Goal: Information Seeking & Learning: Find specific fact

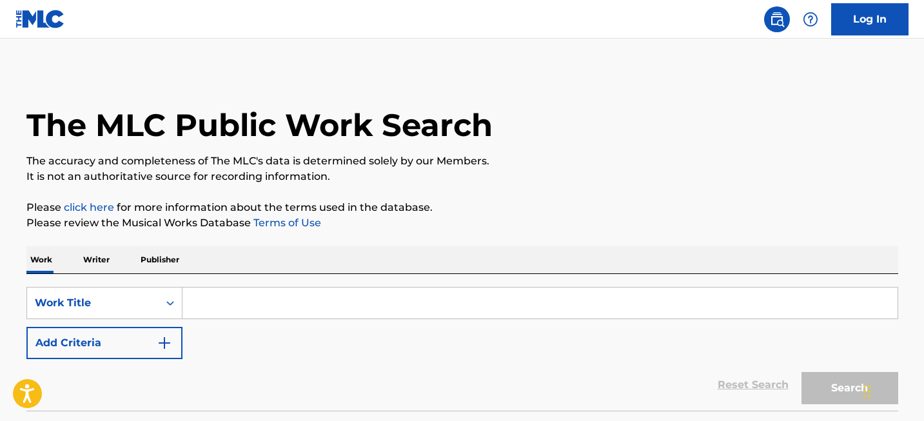
click at [230, 309] on input "Search Form" at bounding box center [539, 302] width 715 height 31
paste input "Blackbird"
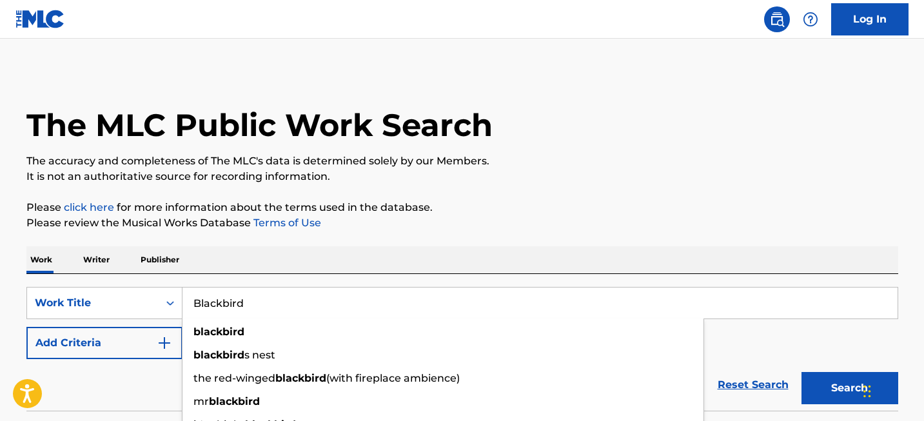
type input "Blackbird"
click at [848, 380] on button "Search" at bounding box center [849, 388] width 97 height 32
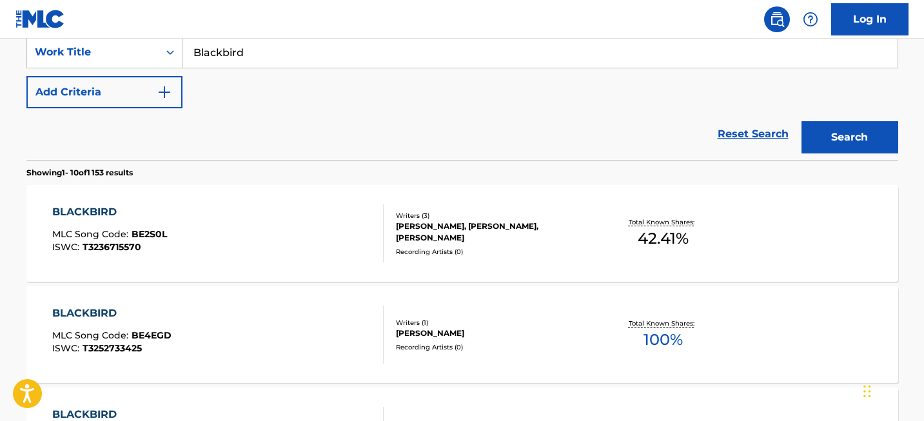
scroll to position [1157, 0]
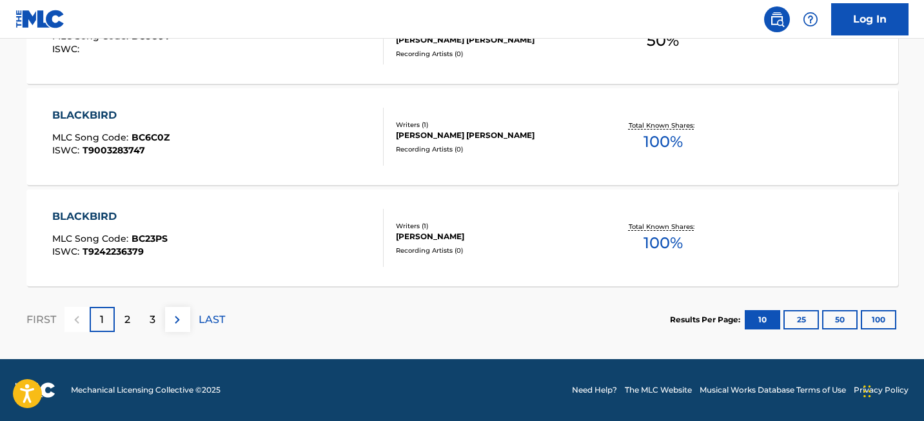
click at [858, 324] on section "Results Per Page: 10 25 50 100" at bounding box center [784, 319] width 228 height 19
click at [870, 322] on button "100" at bounding box center [878, 319] width 35 height 19
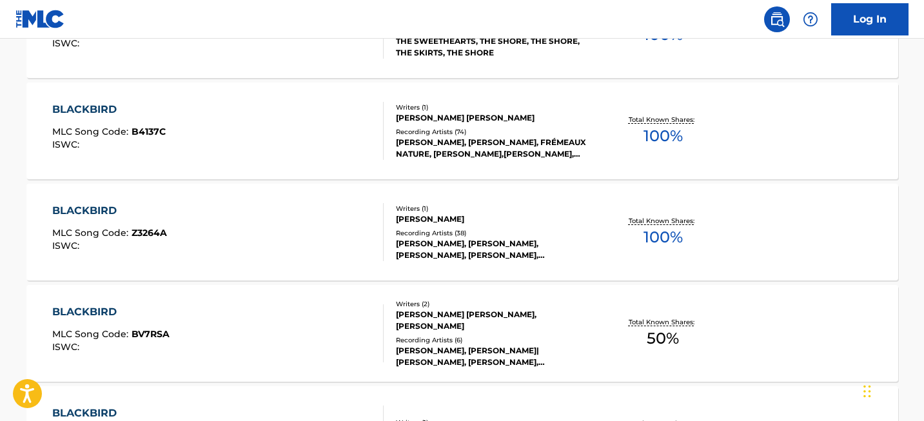
scroll to position [10265, 0]
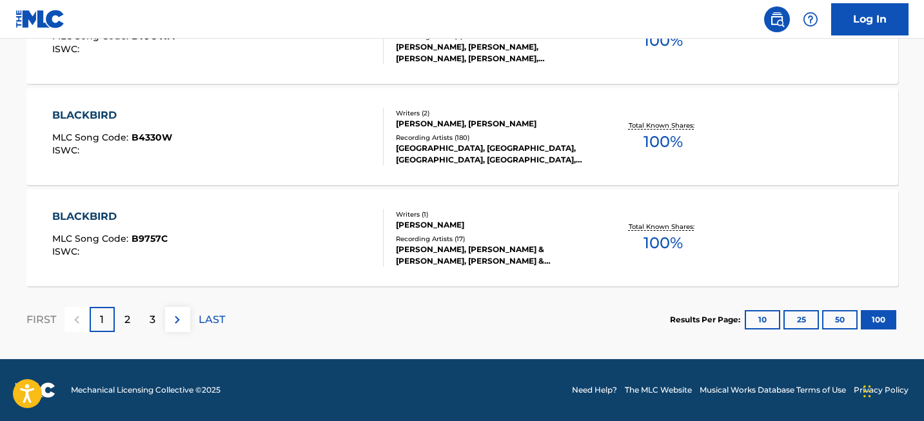
click at [134, 327] on div "2" at bounding box center [127, 319] width 25 height 25
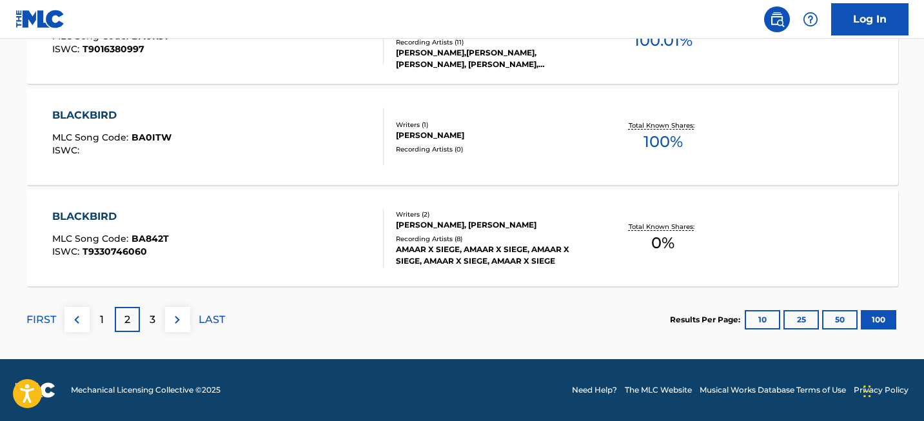
click at [157, 317] on div "3" at bounding box center [152, 319] width 25 height 25
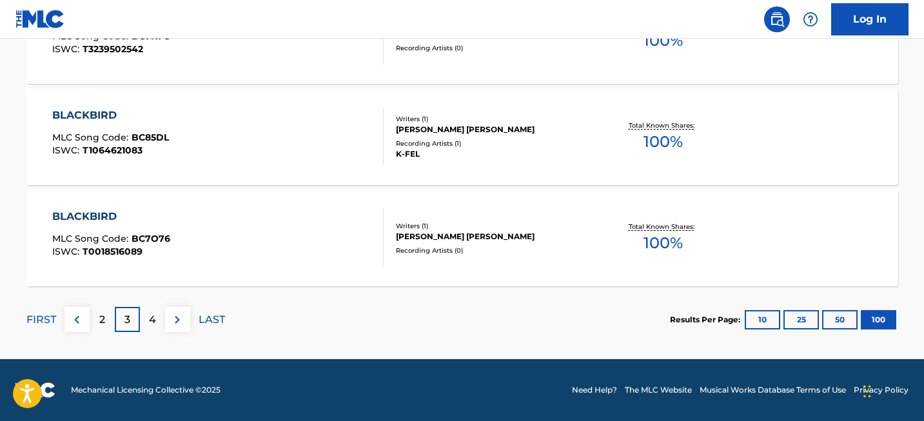
click at [151, 318] on p "4" at bounding box center [152, 319] width 7 height 15
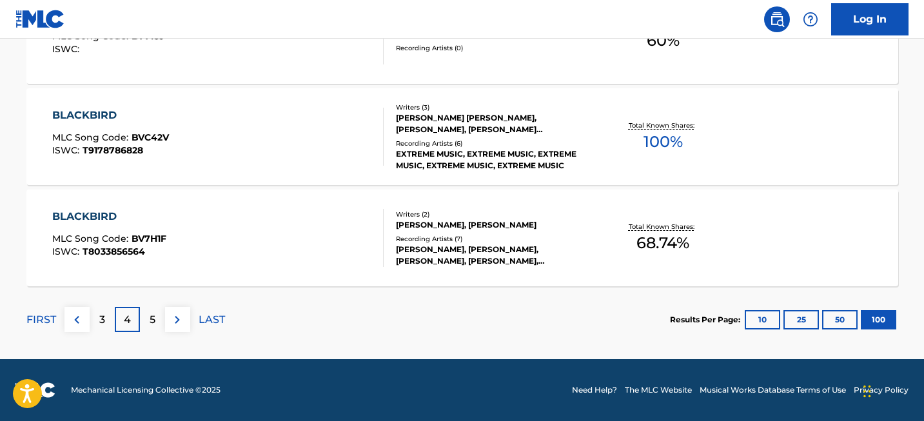
scroll to position [8660, 0]
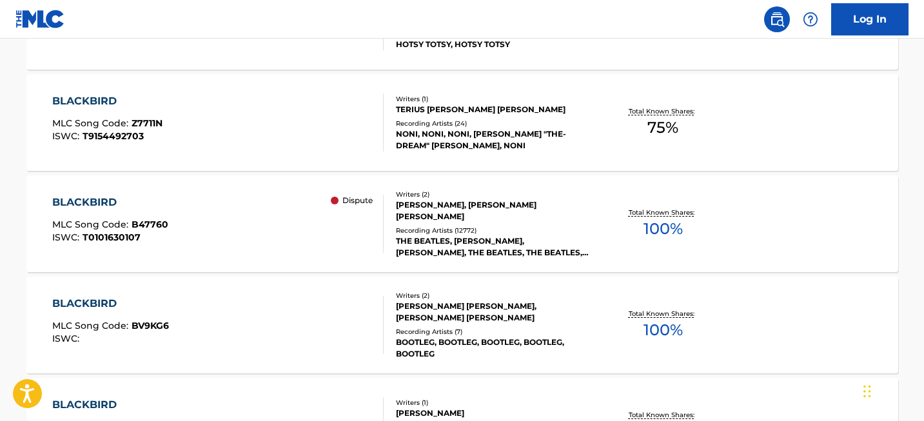
click at [108, 202] on div "BLACKBIRD" at bounding box center [110, 202] width 116 height 15
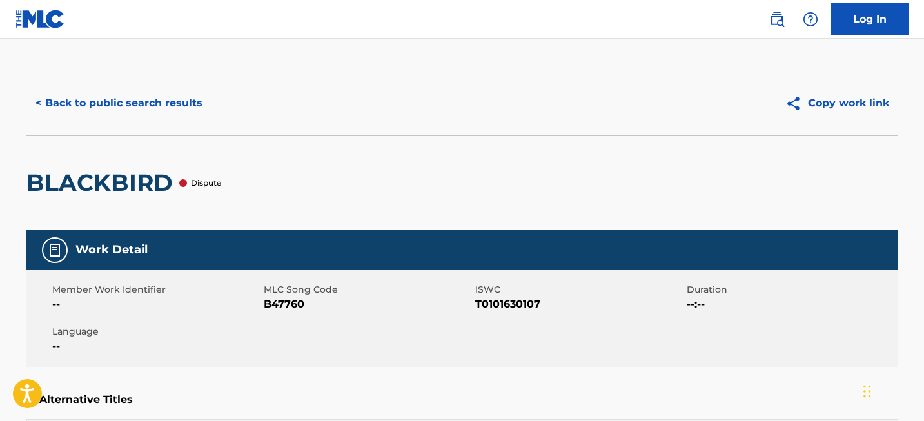
click at [182, 184] on div at bounding box center [183, 183] width 8 height 8
click at [196, 184] on p "Dispute" at bounding box center [206, 183] width 30 height 12
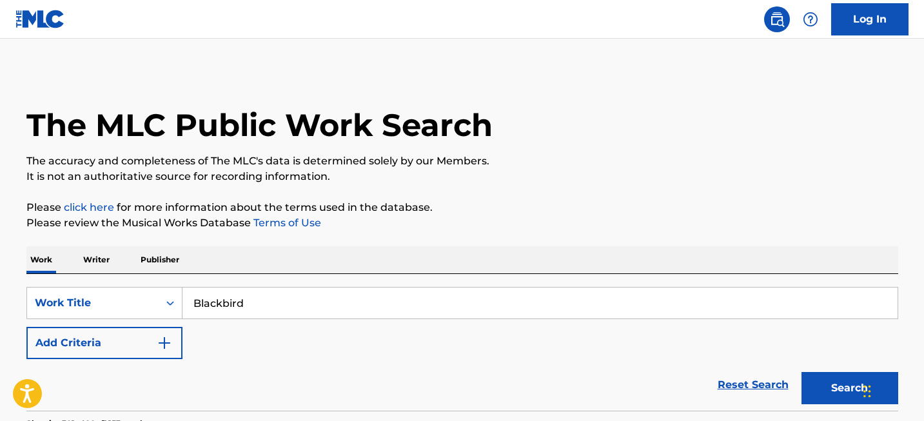
click at [351, 298] on input "Blackbird" at bounding box center [539, 302] width 715 height 31
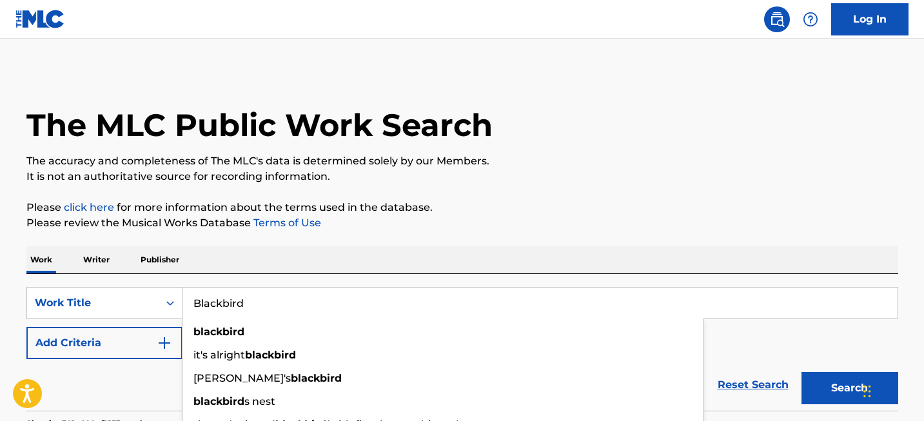
paste input "Praeludium and Allegro in the style of Pugnani"
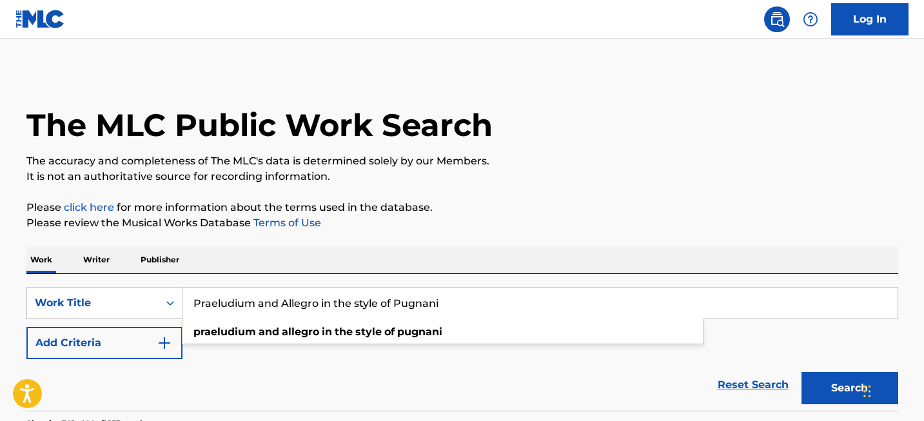
type input "Praeludium and Allegro in the style of Pugnani"
click at [719, 258] on div "Work Writer Publisher" at bounding box center [462, 259] width 872 height 27
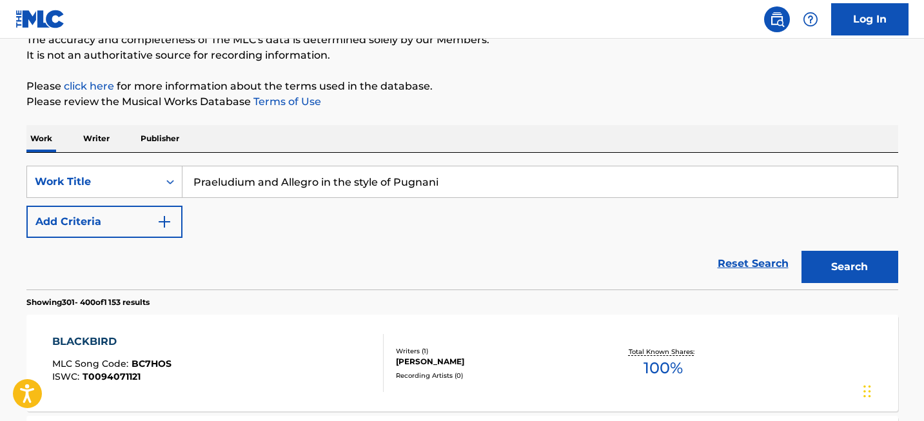
scroll to position [122, 0]
click at [826, 278] on button "Search" at bounding box center [849, 266] width 97 height 32
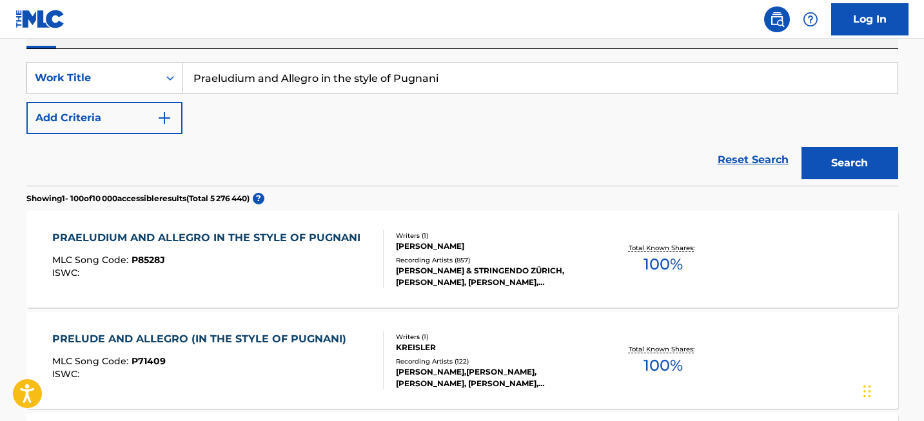
scroll to position [226, 0]
click at [193, 223] on div "PRAELUDIUM AND ALLEGRO IN THE STYLE OF PUGNANI MLC Song Code : P8528J ISWC : Wr…" at bounding box center [462, 258] width 872 height 97
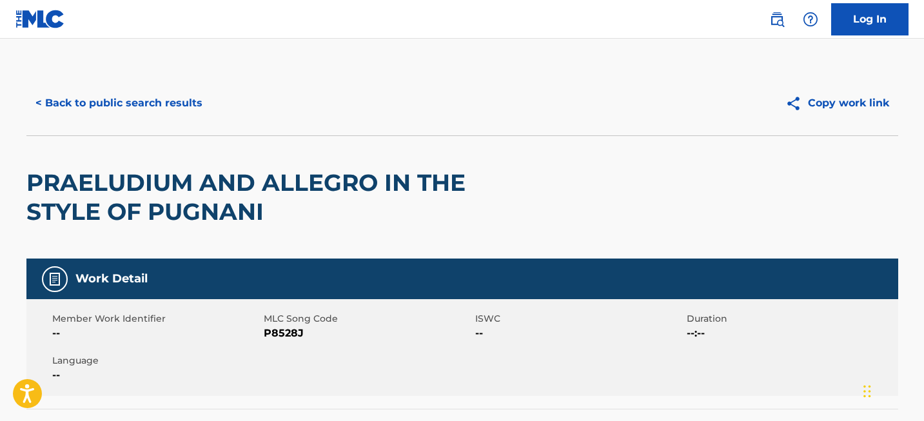
click at [205, 184] on h2 "PRAELUDIUM AND ALLEGRO IN THE STYLE OF PUGNANI" at bounding box center [287, 197] width 523 height 58
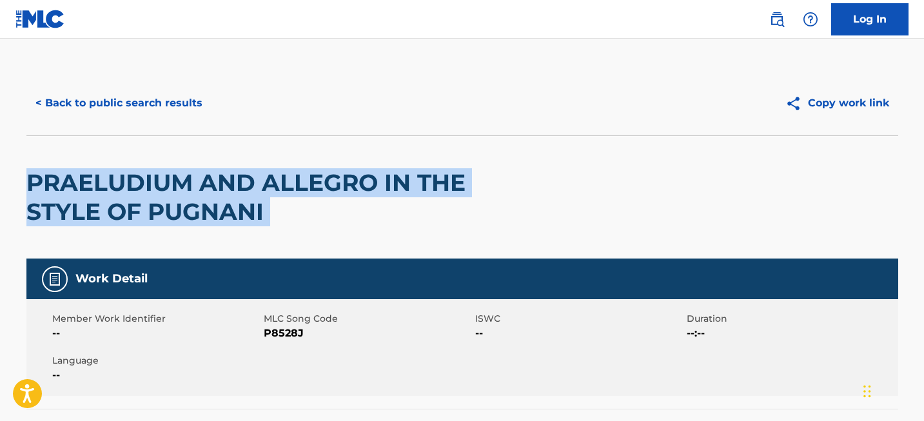
click at [205, 184] on h2 "PRAELUDIUM AND ALLEGRO IN THE STYLE OF PUGNANI" at bounding box center [287, 197] width 523 height 58
copy div "PRAELUDIUM AND ALLEGRO IN THE STYLE OF PUGNANI"
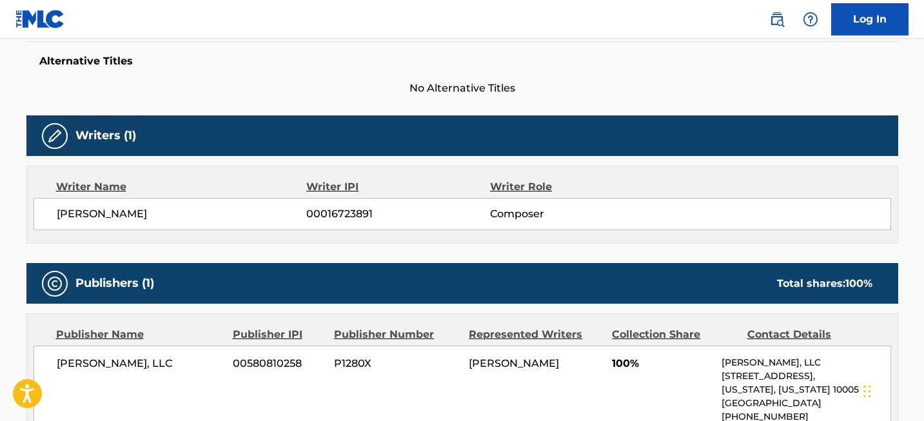
scroll to position [356, 0]
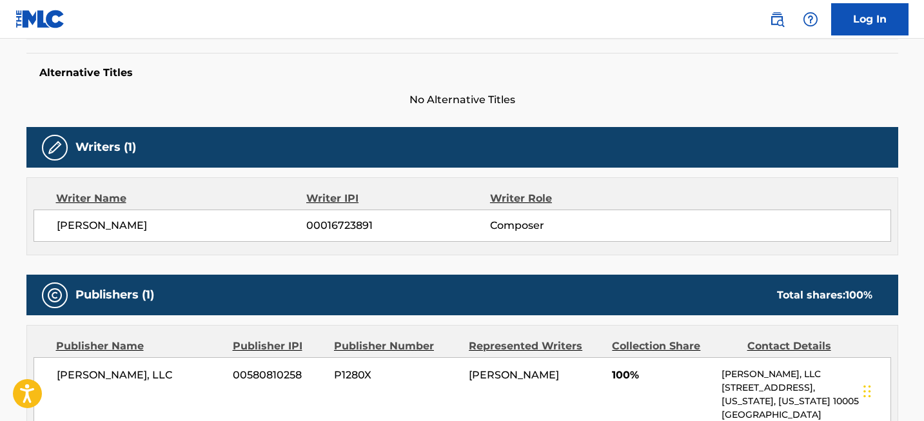
click at [126, 374] on span "CARL FISCHER, LLC" at bounding box center [140, 374] width 167 height 15
copy div "CARL FISCHER, LLC"
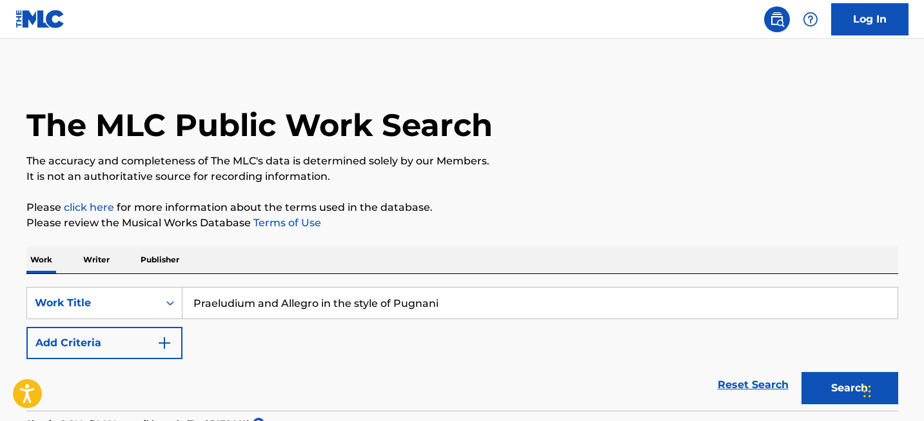
click at [269, 307] on input "Praeludium and Allegro in the style of Pugnani" at bounding box center [539, 302] width 715 height 31
click at [140, 304] on div "Work Title" at bounding box center [104, 303] width 156 height 32
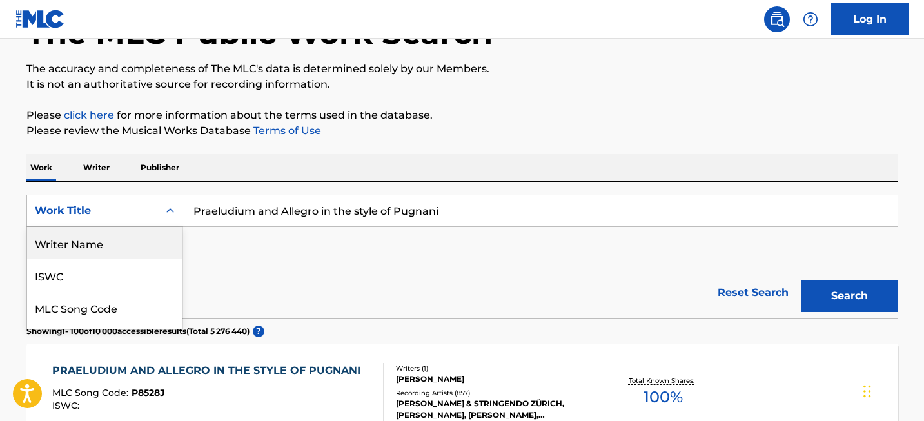
click at [112, 237] on div "Writer Name" at bounding box center [104, 243] width 155 height 32
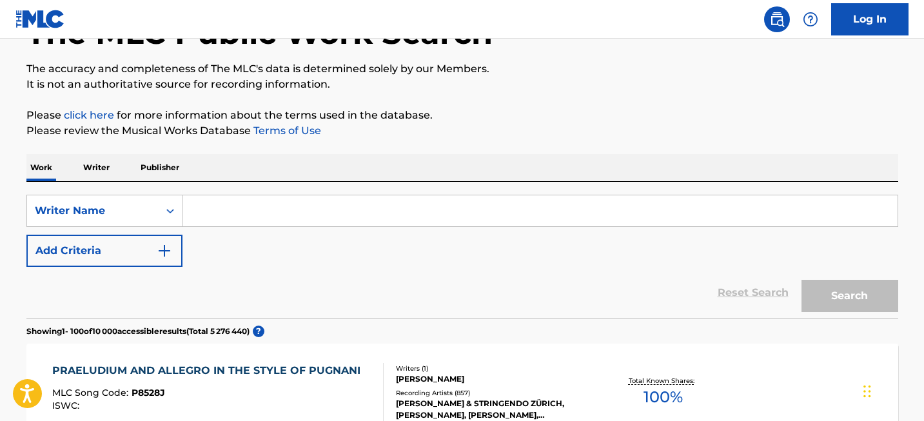
click at [211, 220] on input "Search Form" at bounding box center [539, 210] width 715 height 31
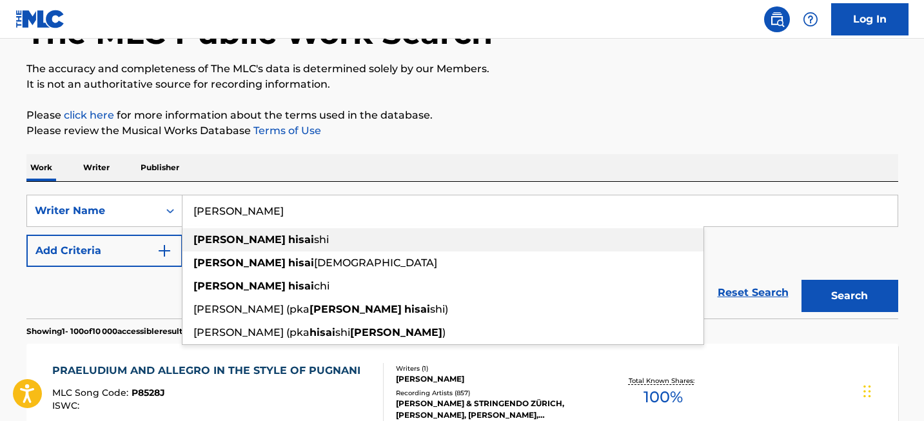
click at [288, 238] on strong "hisai" at bounding box center [301, 239] width 26 height 12
type input "joe hisaishi"
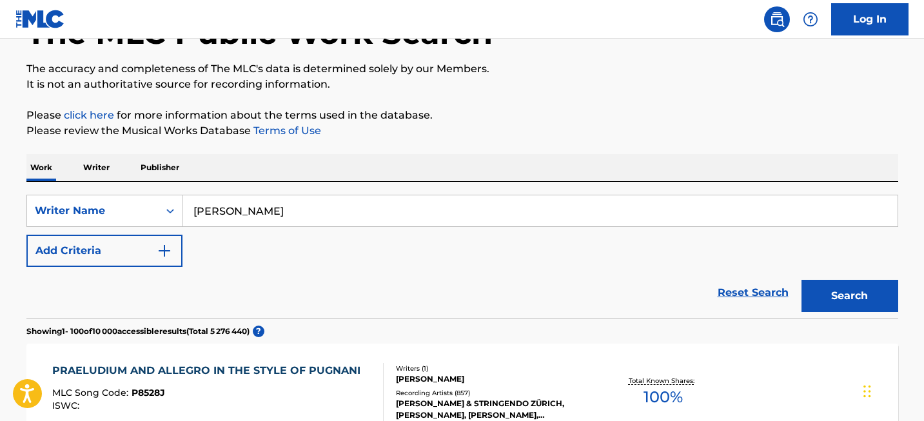
click at [865, 300] on button "Search" at bounding box center [849, 296] width 97 height 32
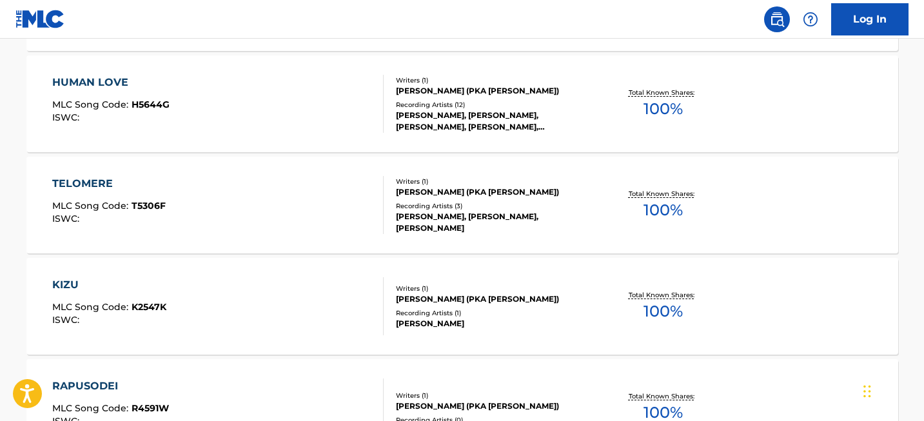
scroll to position [10265, 0]
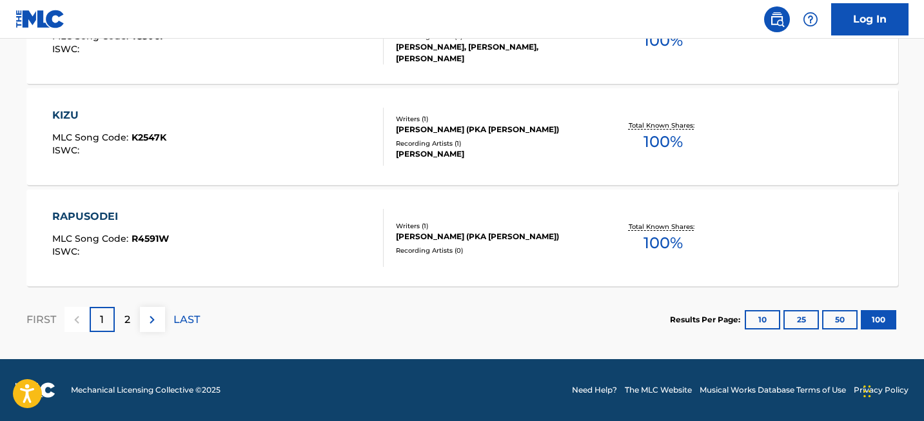
click at [133, 318] on div "2" at bounding box center [127, 319] width 25 height 25
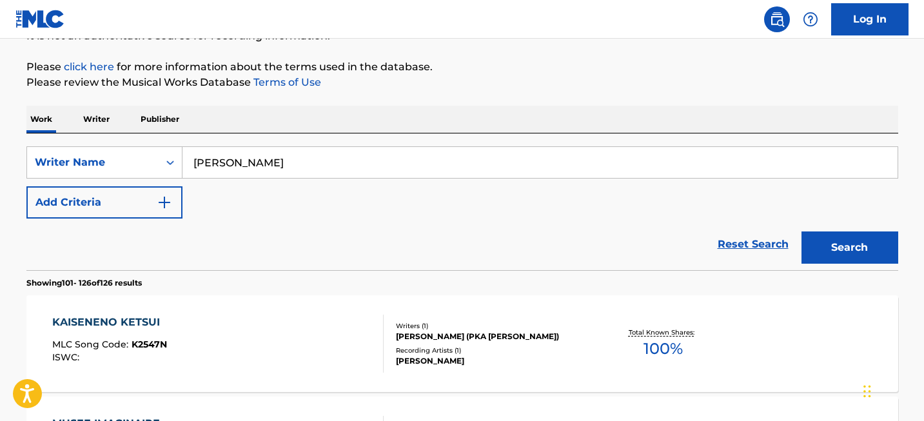
scroll to position [2776, 0]
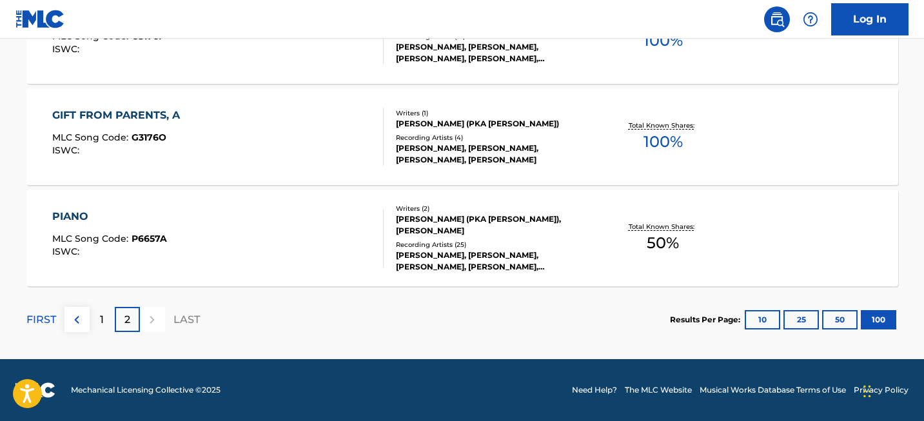
click at [107, 324] on div "1" at bounding box center [102, 319] width 25 height 25
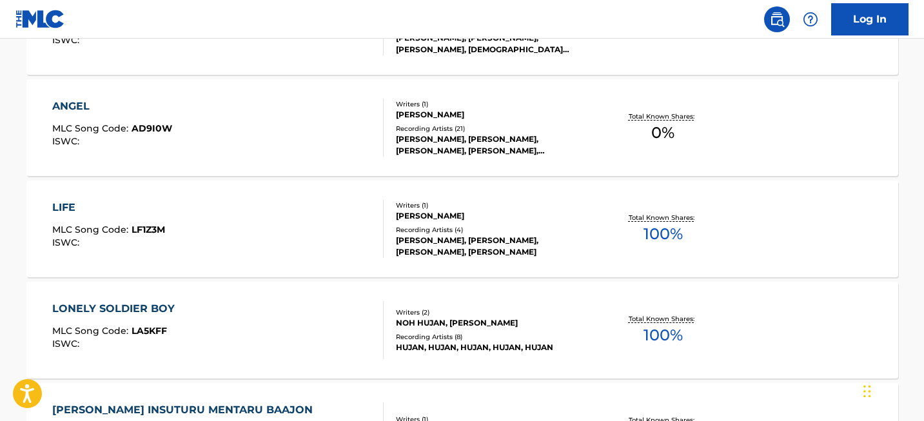
scroll to position [1321, 0]
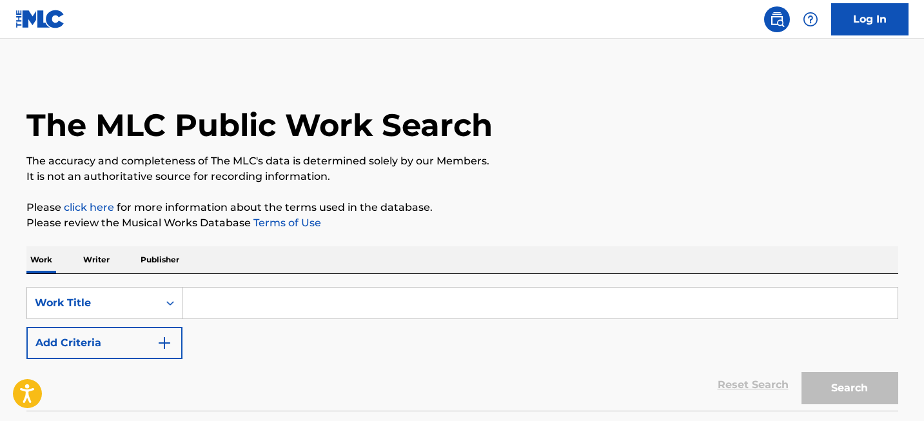
click at [224, 310] on input "Search Form" at bounding box center [539, 302] width 715 height 31
click at [171, 297] on div "Work Title" at bounding box center [104, 303] width 156 height 32
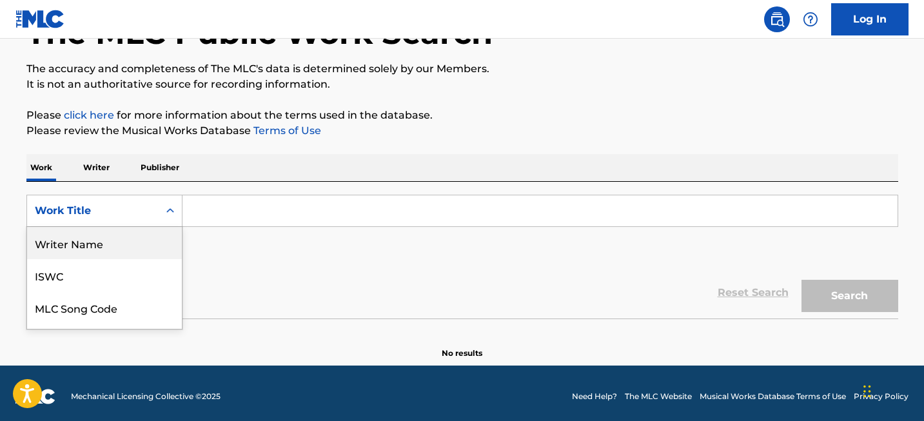
click at [127, 246] on div "Writer Name" at bounding box center [104, 243] width 155 height 32
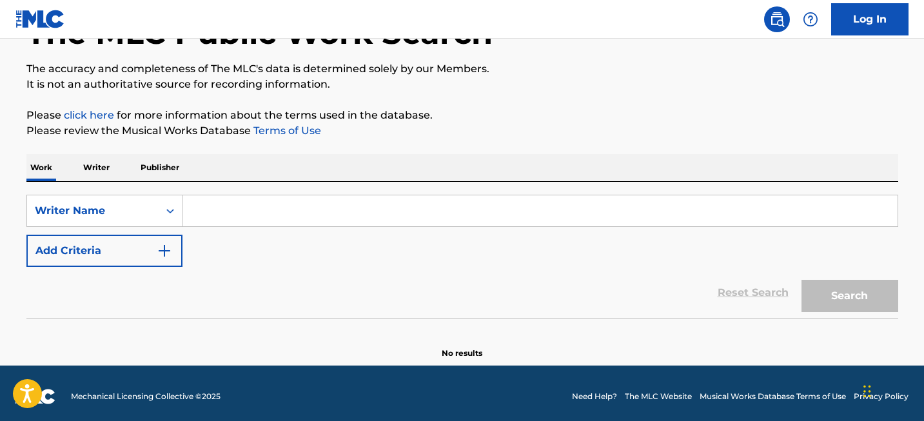
click at [218, 211] on input "Search Form" at bounding box center [539, 210] width 715 height 31
paste input "[PERSON_NAME]"
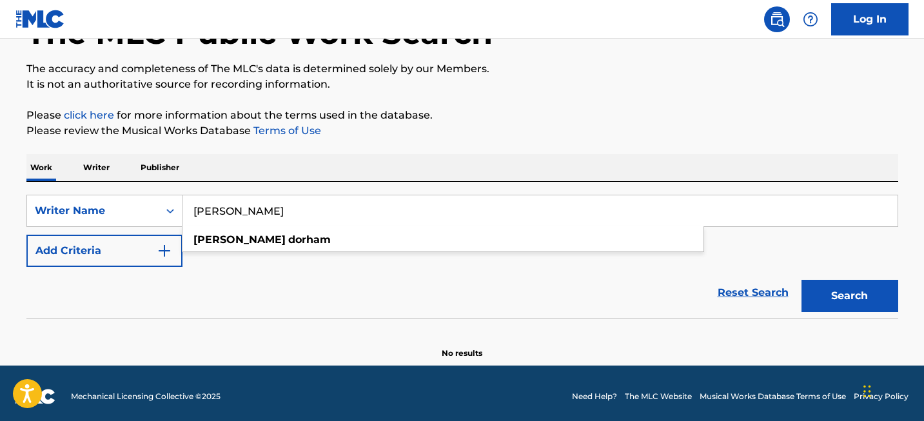
type input "[PERSON_NAME]"
click at [850, 301] on button "Search" at bounding box center [849, 296] width 97 height 32
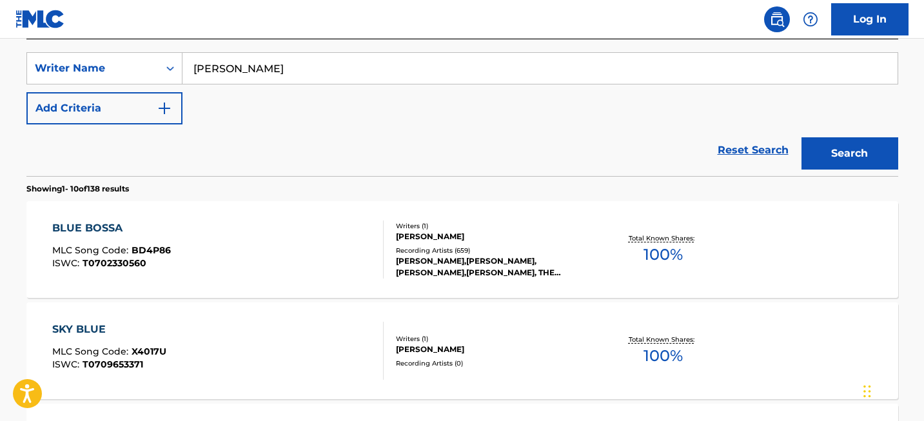
scroll to position [232, 0]
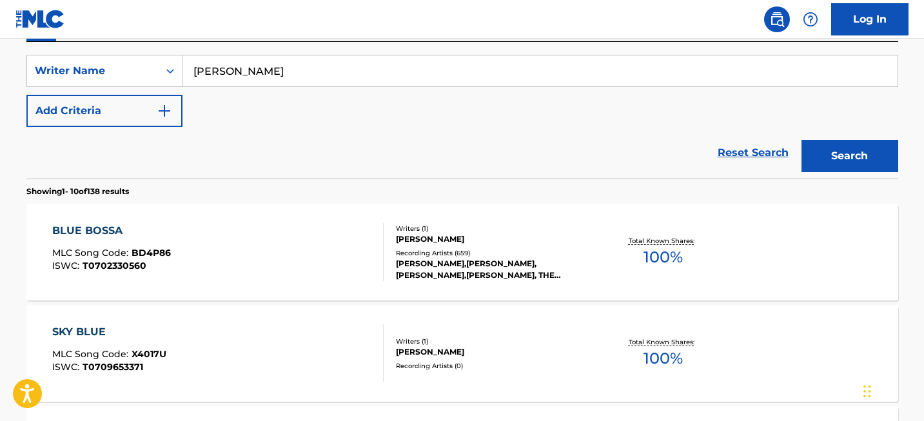
click at [76, 233] on div "BLUE BOSSA" at bounding box center [111, 230] width 119 height 15
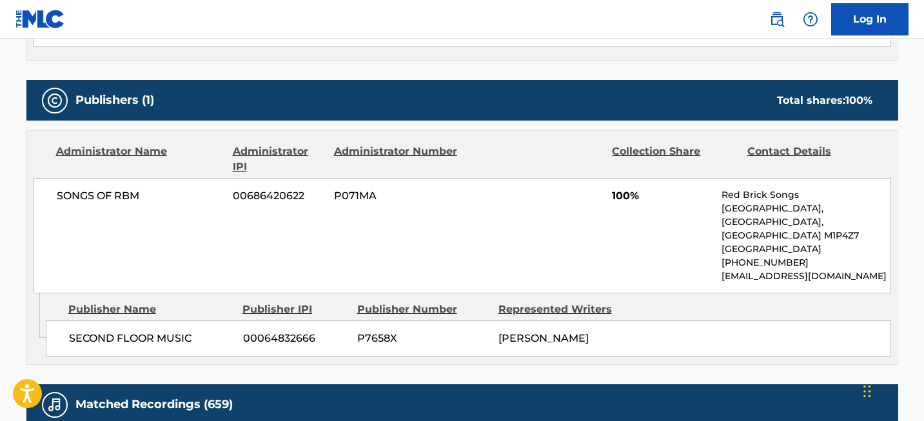
scroll to position [522, 0]
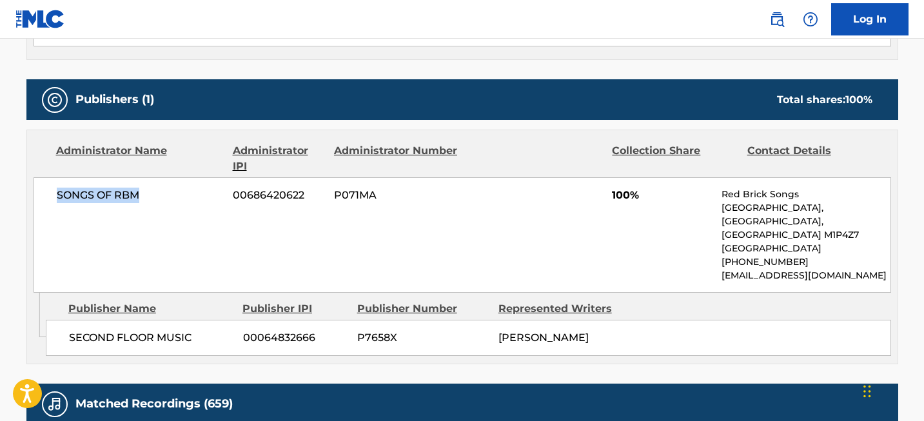
drag, startPoint x: 52, startPoint y: 193, endPoint x: 167, endPoint y: 207, distance: 115.5
click at [167, 207] on div "SONGS OF RBM 00686420622 P071MA 100% Red Brick Songs [GEOGRAPHIC_DATA] [PHONE_N…" at bounding box center [462, 234] width 857 height 115
copy span "SONGS OF RBM"
click at [117, 198] on span "SONGS OF RBM" at bounding box center [140, 195] width 167 height 15
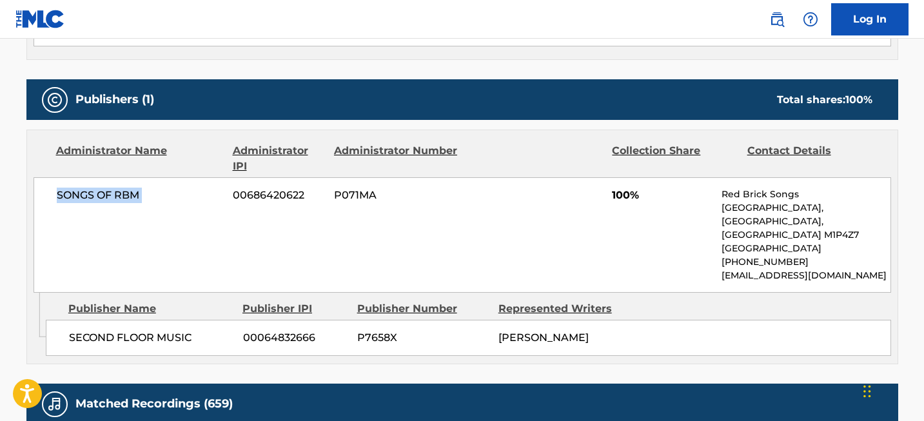
click at [117, 198] on span "SONGS OF RBM" at bounding box center [140, 195] width 167 height 15
copy div "SONGS OF RBM"
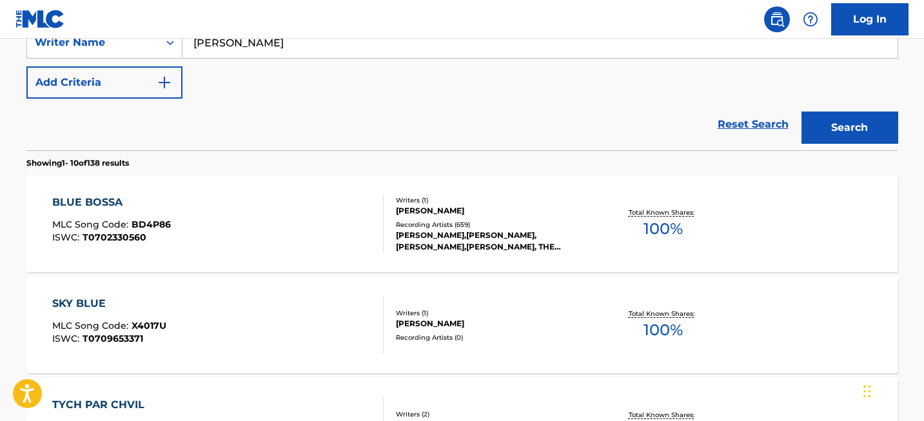
scroll to position [258, 0]
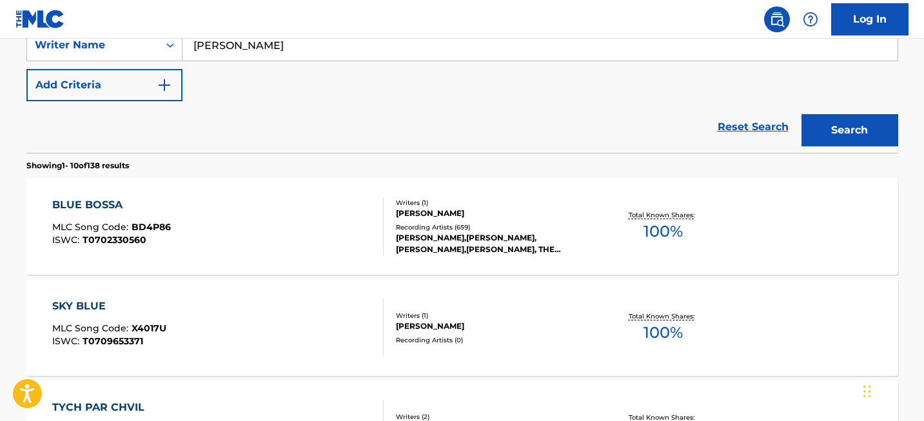
click at [269, 58] on input "[PERSON_NAME]" at bounding box center [539, 45] width 715 height 31
paste input "Take Me Home, Country Roads"
click at [821, 135] on button "Search" at bounding box center [849, 130] width 97 height 32
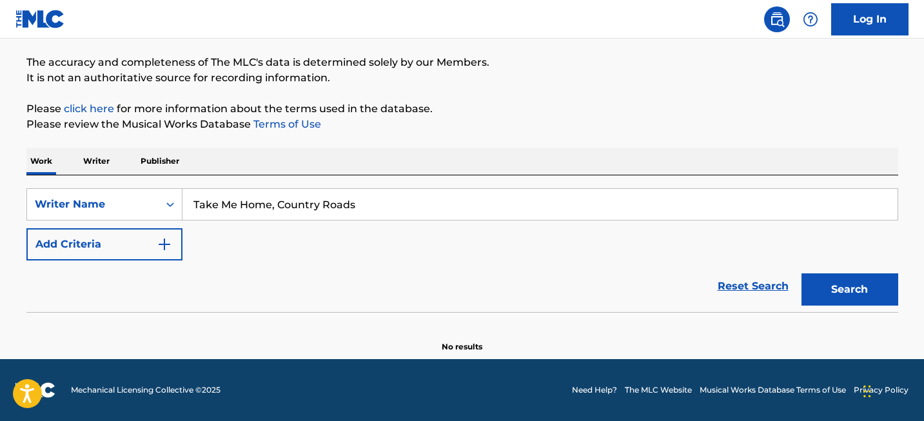
scroll to position [99, 0]
click at [233, 202] on input "Take Me Home, Country Roads" at bounding box center [539, 204] width 715 height 31
paste input "[PERSON_NAME]"
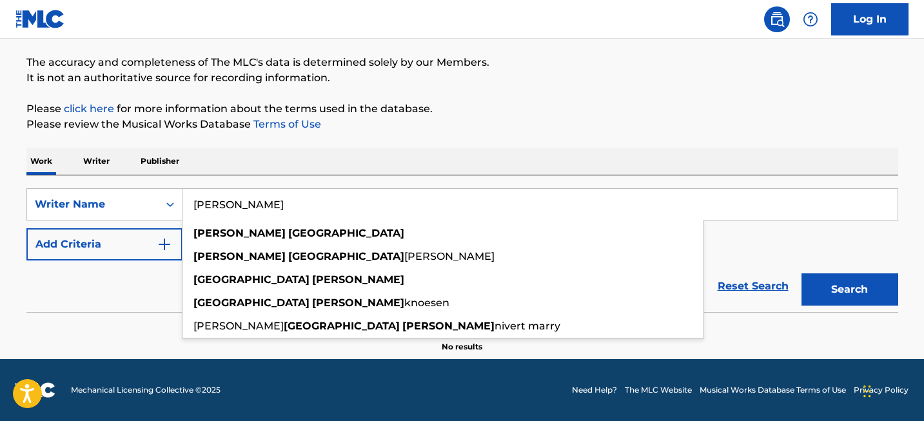
type input "[PERSON_NAME]"
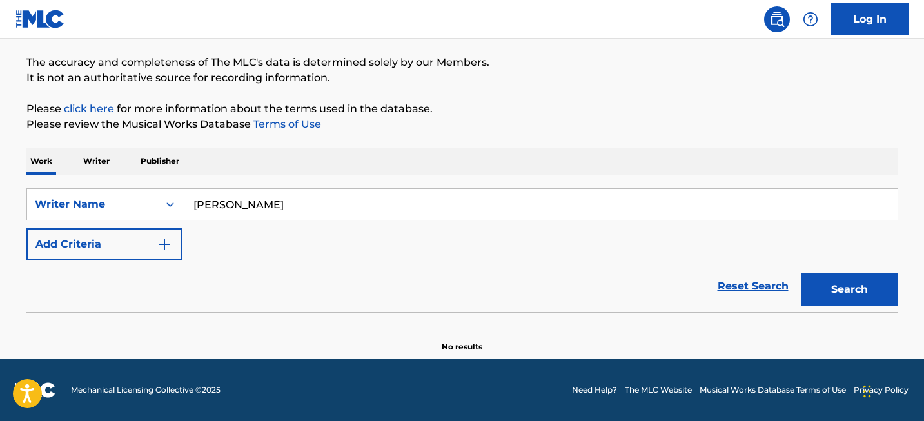
click at [877, 282] on button "Search" at bounding box center [849, 289] width 97 height 32
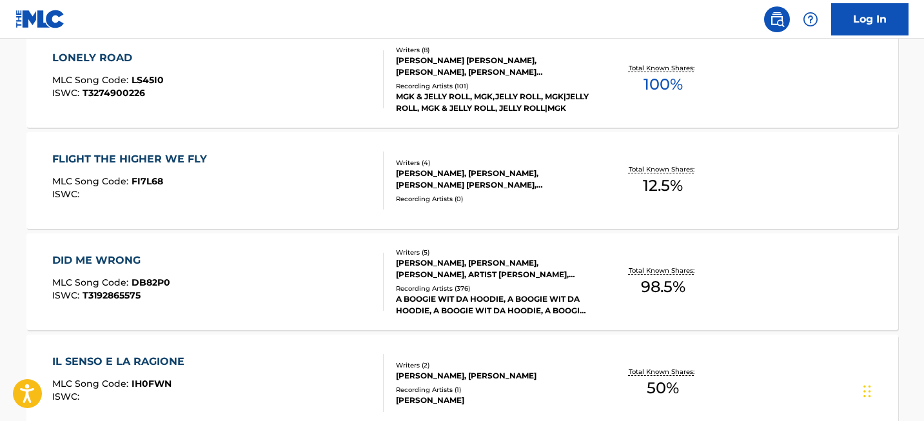
scroll to position [1157, 0]
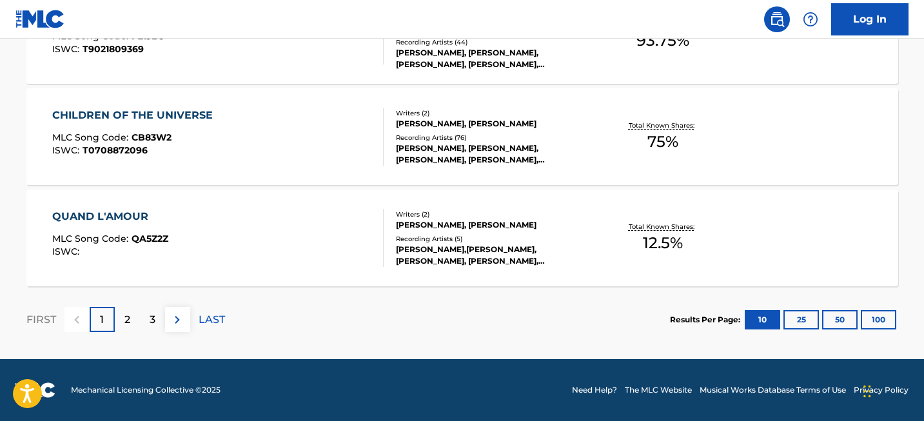
click at [867, 322] on button "100" at bounding box center [878, 319] width 35 height 19
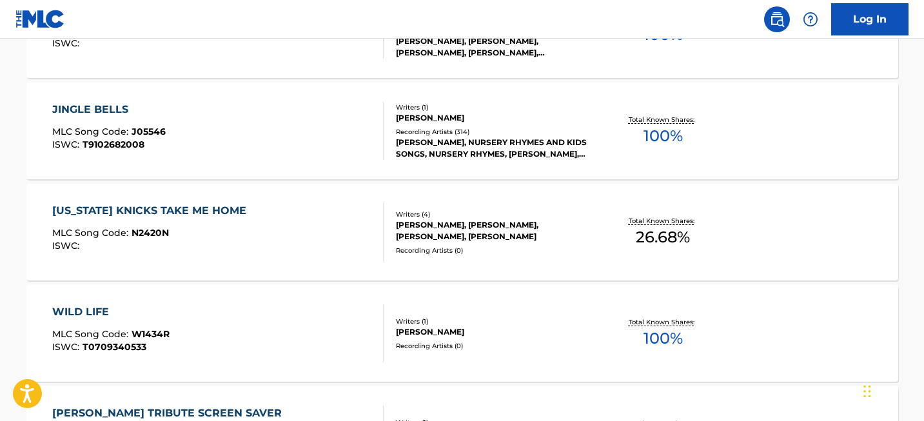
scroll to position [10265, 0]
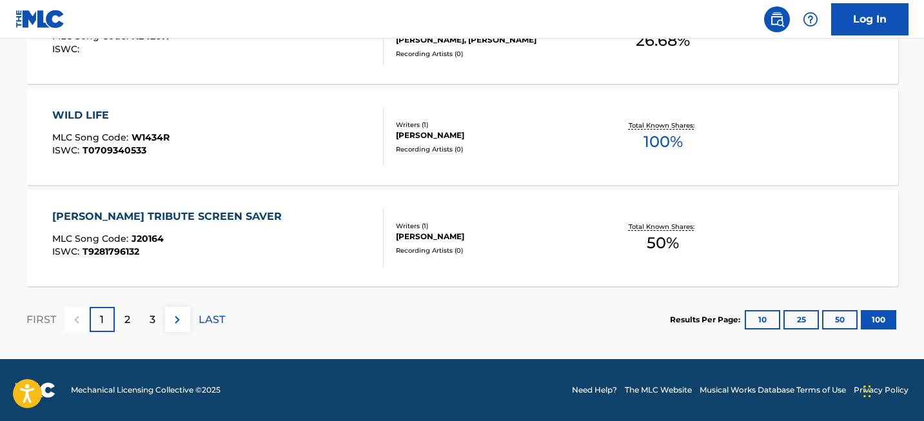
click at [130, 315] on p "2" at bounding box center [127, 319] width 6 height 15
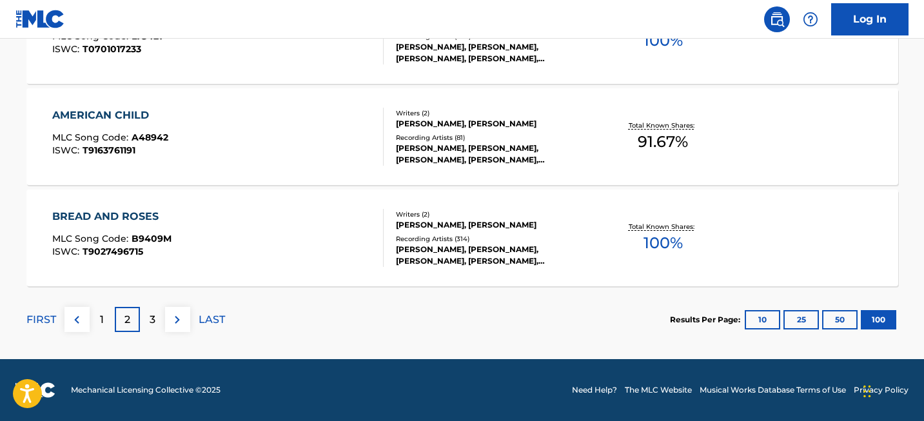
click at [153, 324] on p "3" at bounding box center [153, 319] width 6 height 15
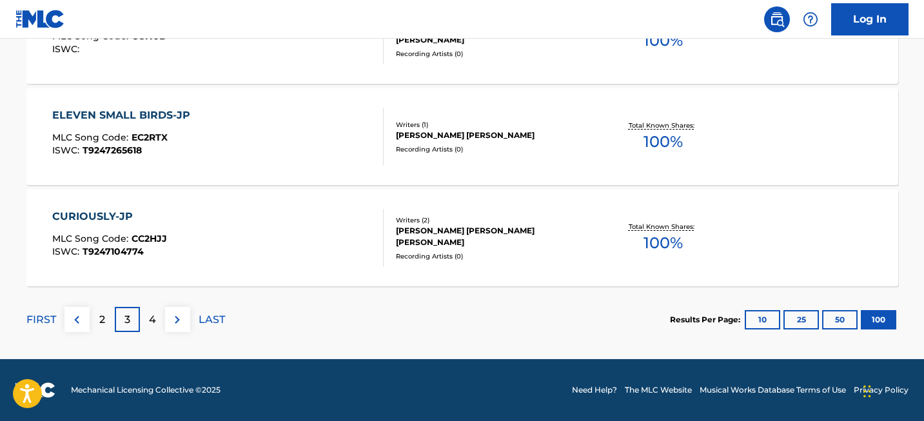
scroll to position [8652, 0]
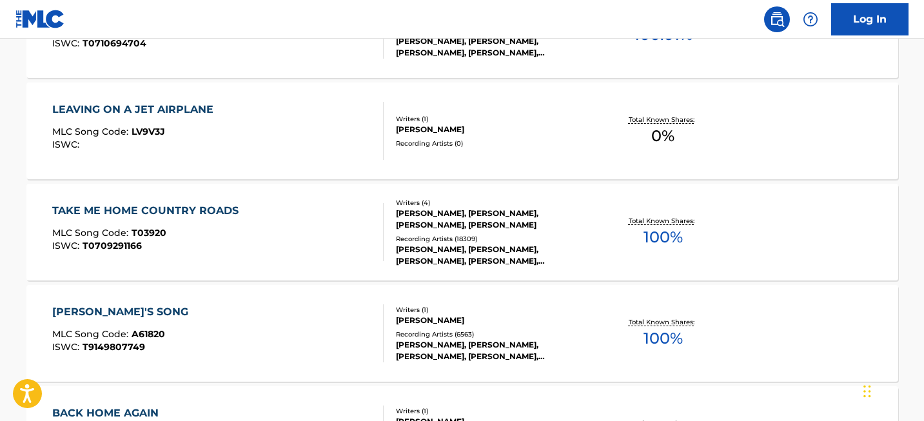
click at [215, 198] on div "TAKE ME HOME COUNTRY ROADS MLC Song Code : T03920 ISWC : T0709291166 Writers ( …" at bounding box center [462, 232] width 872 height 97
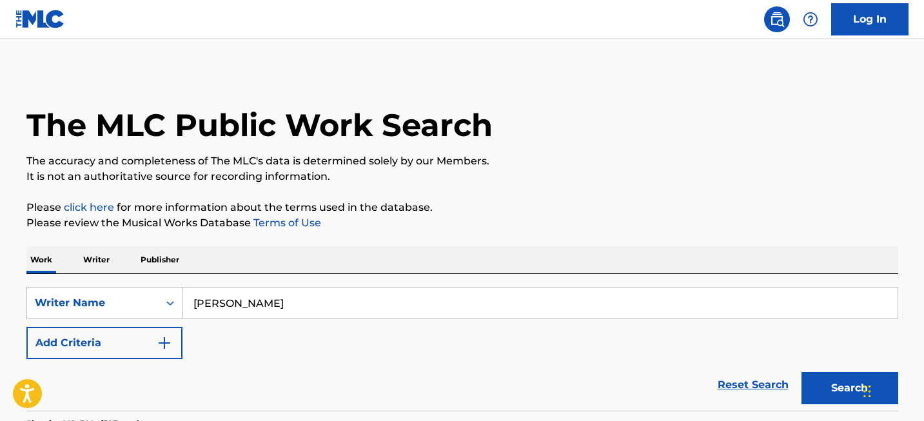
click at [273, 294] on input "[PERSON_NAME]" at bounding box center [539, 302] width 715 height 31
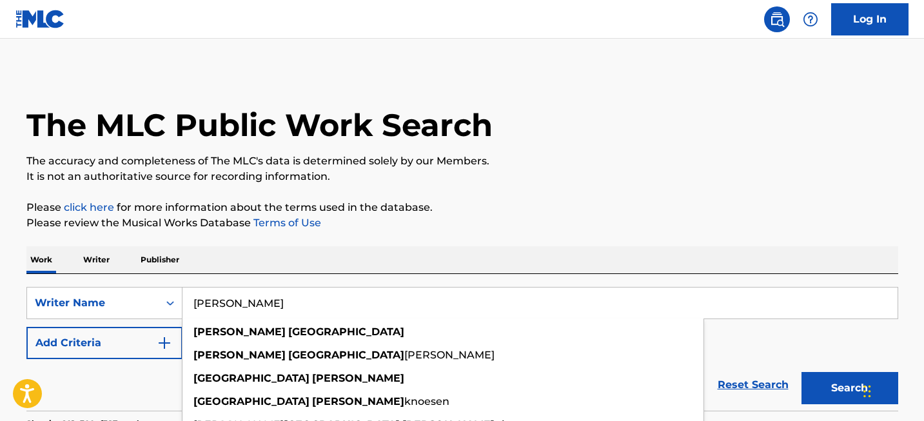
paste input "immy Sax"
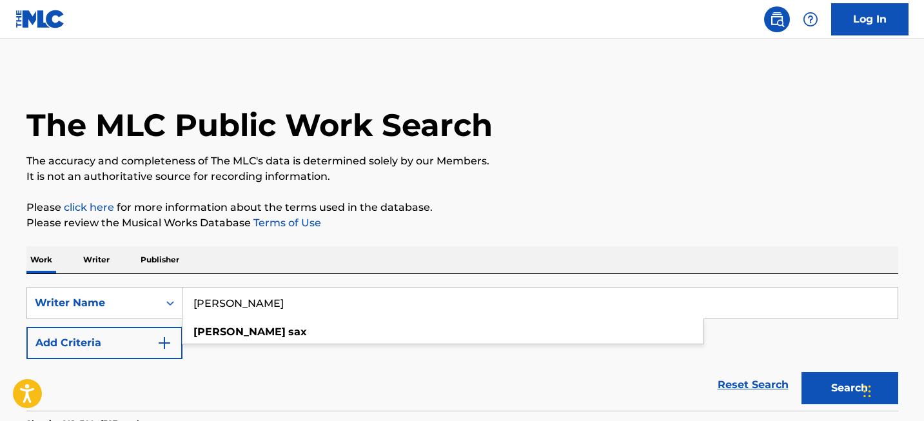
type input "[PERSON_NAME]"
click at [826, 385] on button "Search" at bounding box center [849, 388] width 97 height 32
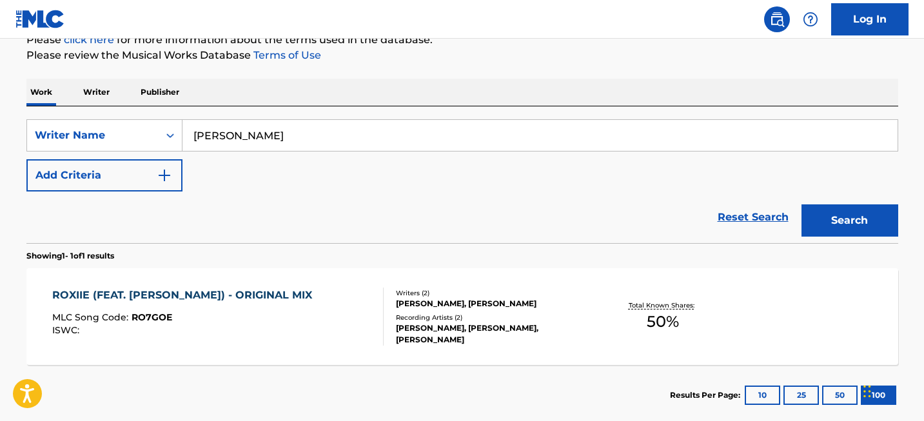
scroll to position [167, 0]
click at [143, 133] on div "Writer Name" at bounding box center [93, 135] width 116 height 15
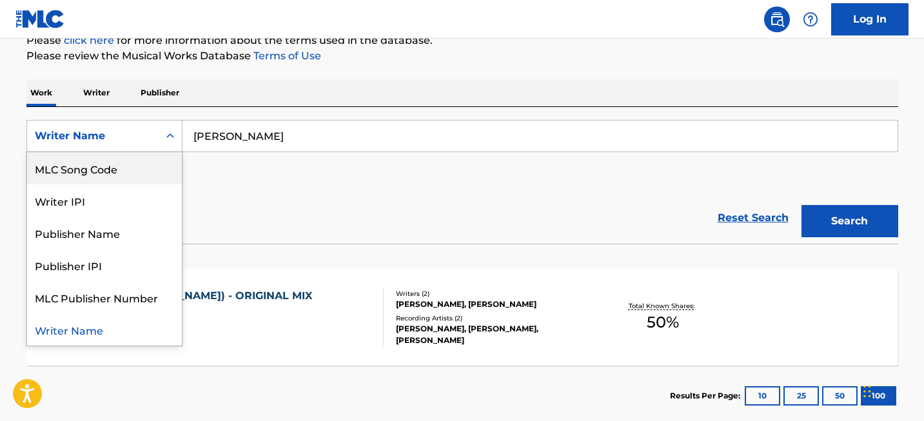
scroll to position [0, 0]
click at [107, 164] on div "Work Title" at bounding box center [104, 168] width 155 height 32
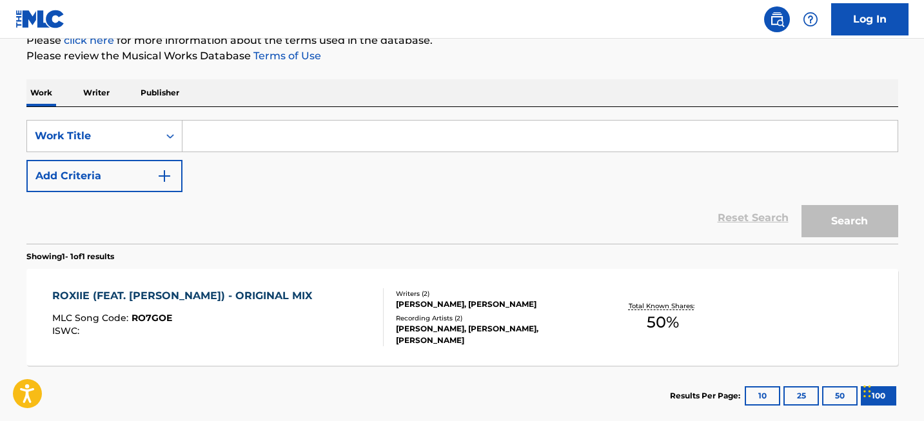
click at [221, 135] on input "Search Form" at bounding box center [539, 136] width 715 height 31
paste input "Every Breath You Take"
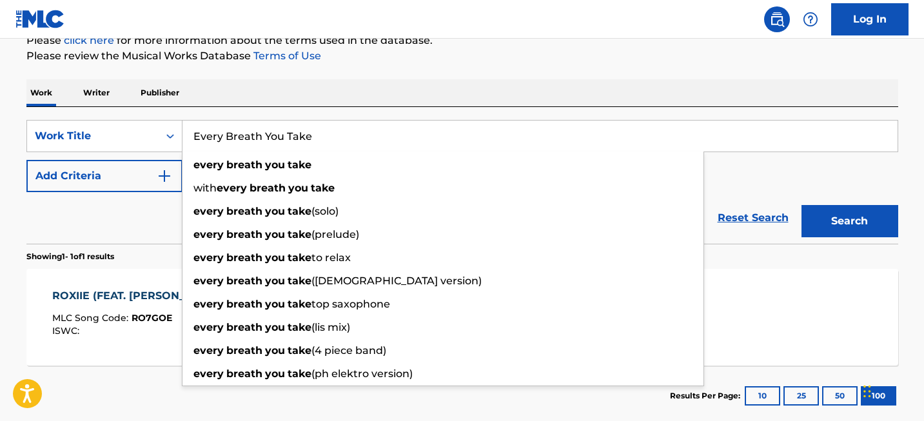
type input "Every Breath You Take"
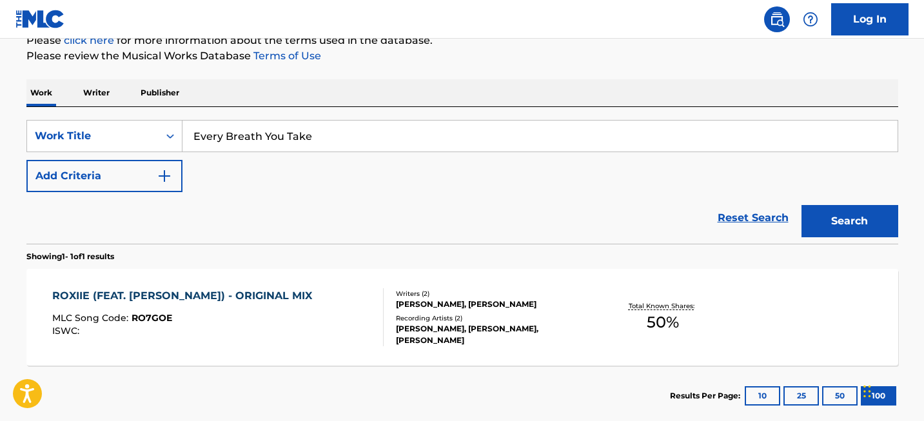
click at [871, 226] on button "Search" at bounding box center [849, 221] width 97 height 32
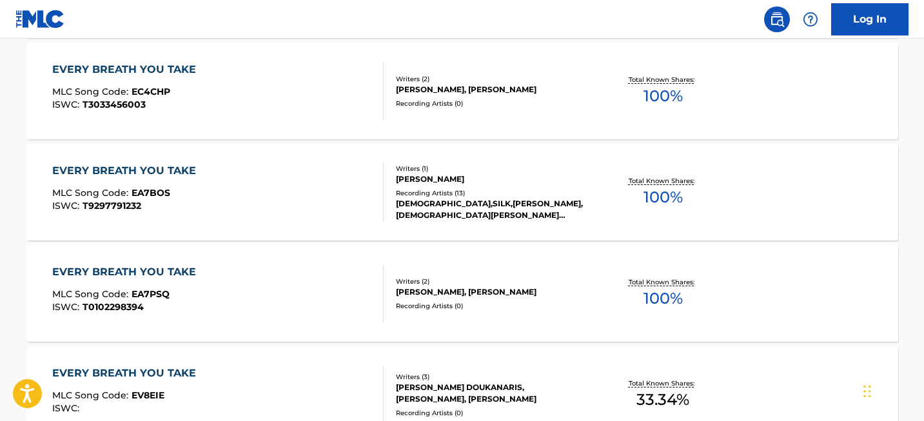
scroll to position [1297, 0]
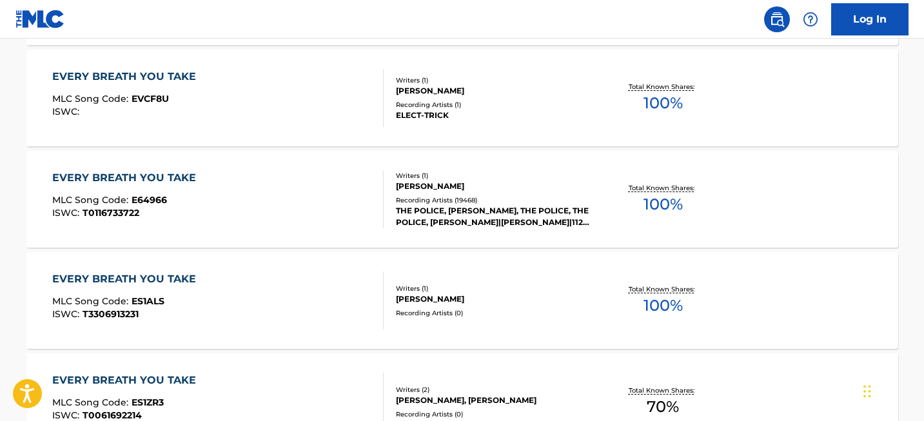
click at [137, 179] on div "EVERY BREATH YOU TAKE" at bounding box center [127, 177] width 150 height 15
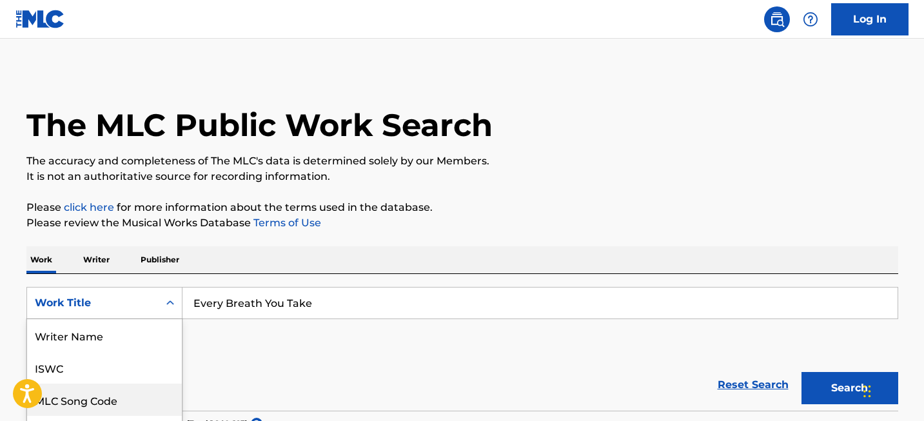
click at [127, 293] on div "MLC Song Code, 3 of 8. 8 results available. Use Up and Down to choose options, …" at bounding box center [104, 303] width 156 height 32
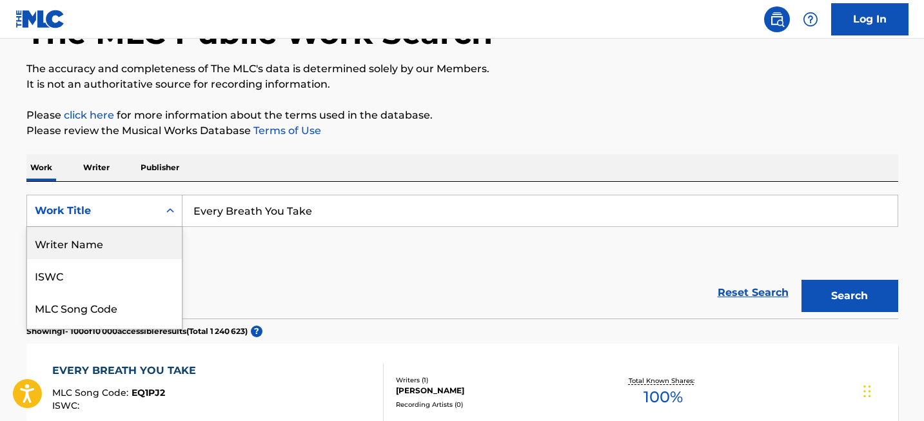
scroll to position [156, 0]
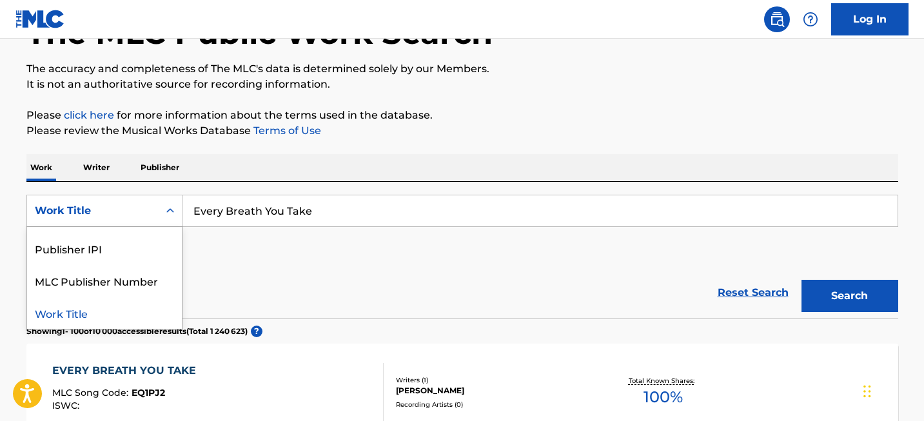
click at [106, 304] on div "Work Title" at bounding box center [104, 313] width 155 height 32
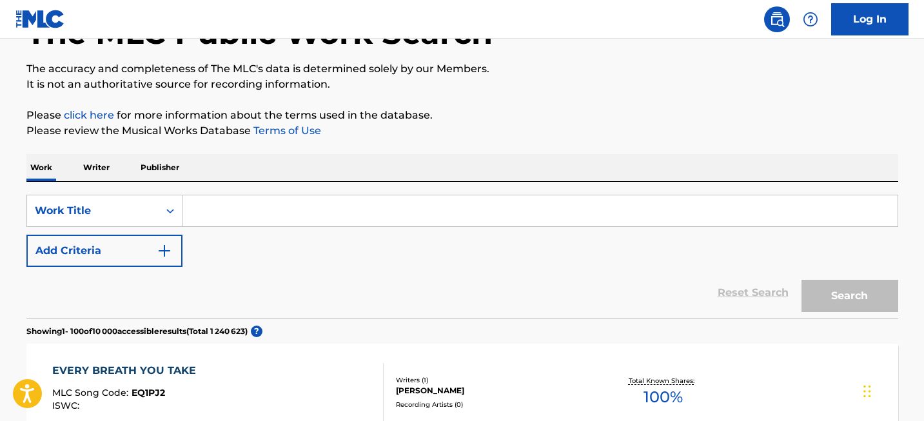
click at [261, 218] on input "Search Form" at bounding box center [539, 210] width 715 height 31
paste input "Spirited Away - One Summer's Day"
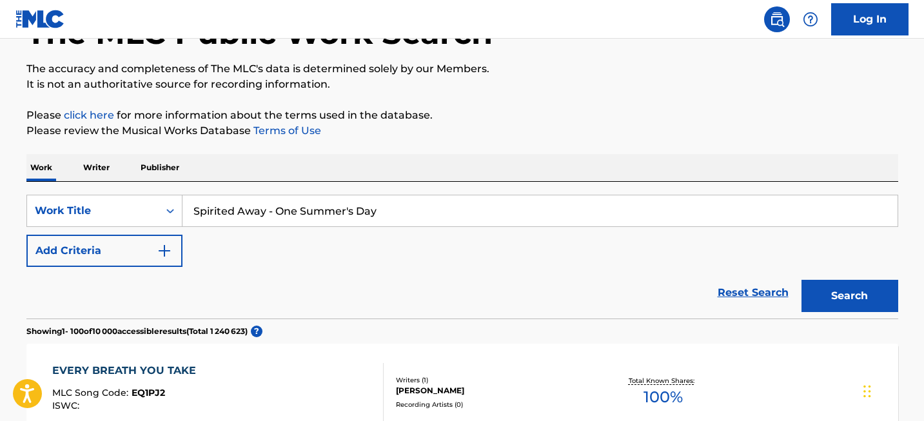
type input "Spirited Away - One Summer's Day"
click at [832, 278] on div "Search" at bounding box center [846, 293] width 103 height 52
click at [832, 285] on button "Search" at bounding box center [849, 296] width 97 height 32
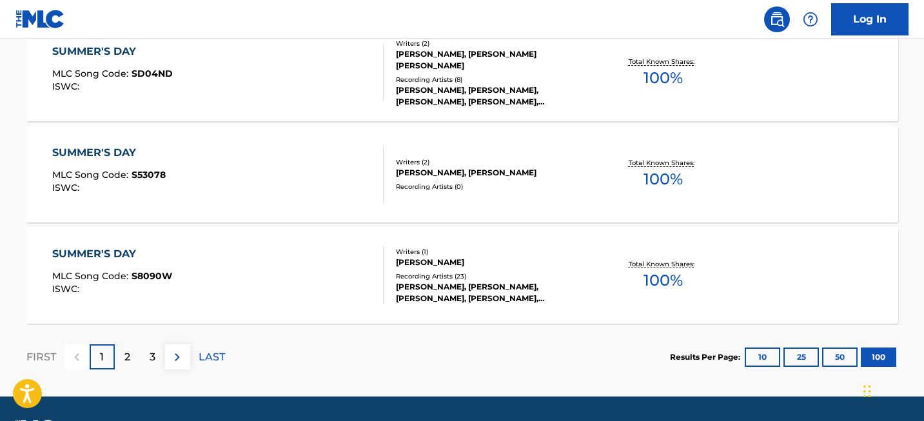
scroll to position [10265, 0]
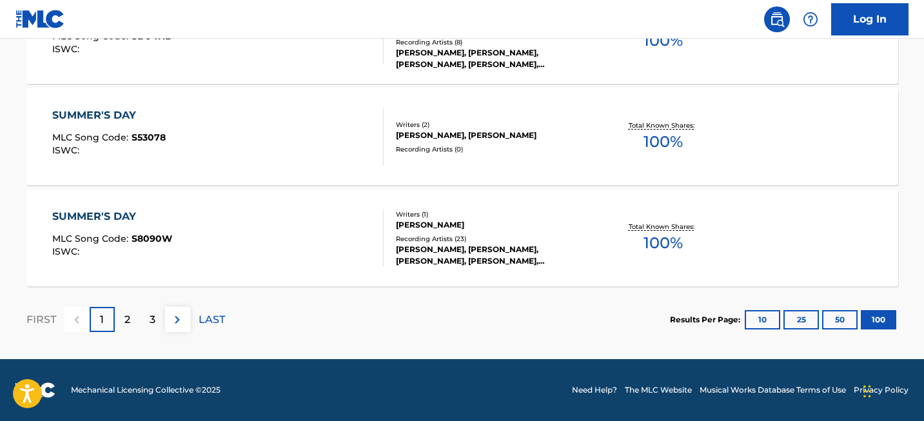
click at [128, 311] on div "2" at bounding box center [127, 319] width 25 height 25
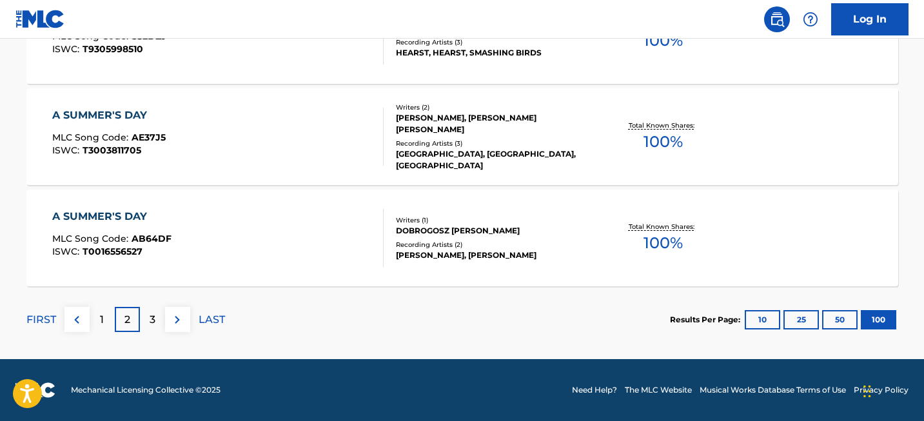
scroll to position [4922, 0]
click at [154, 318] on p "3" at bounding box center [153, 319] width 6 height 15
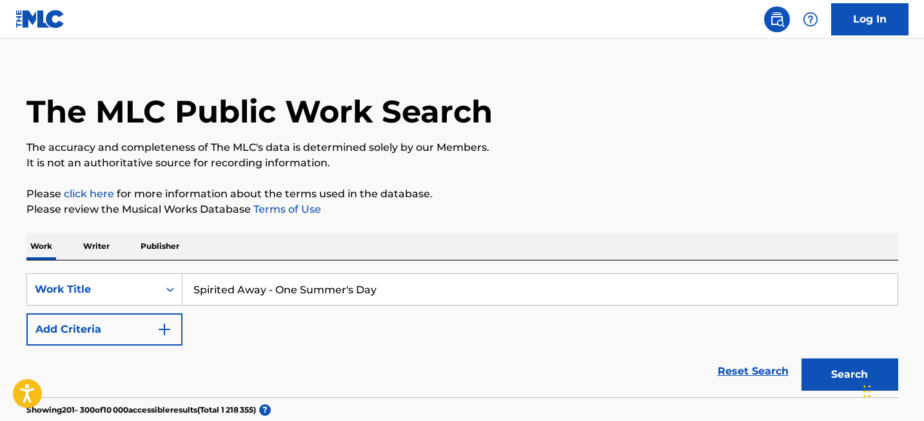
scroll to position [0, 0]
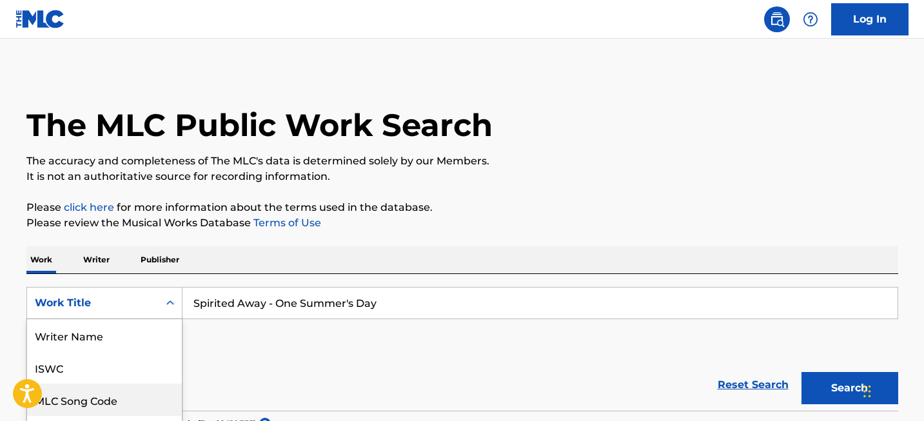
click at [127, 293] on div "MLC Song Code, 3 of 8. 8 results available. Use Up and Down to choose options, …" at bounding box center [104, 303] width 156 height 32
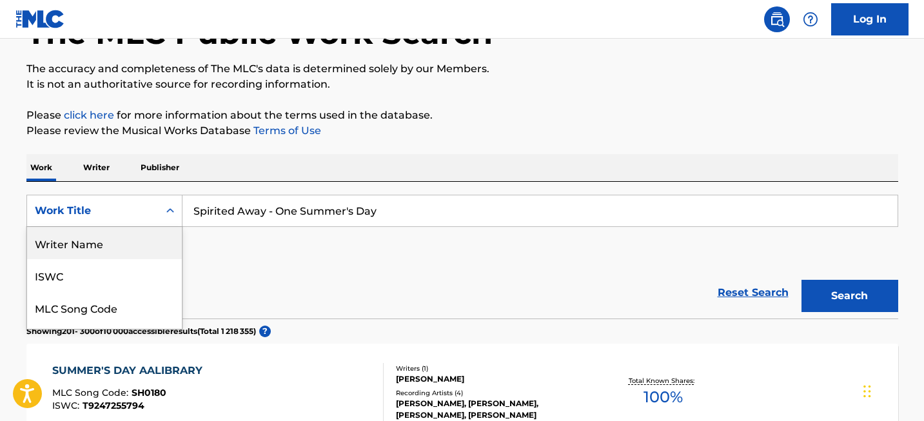
click at [119, 246] on div "Writer Name" at bounding box center [104, 243] width 155 height 32
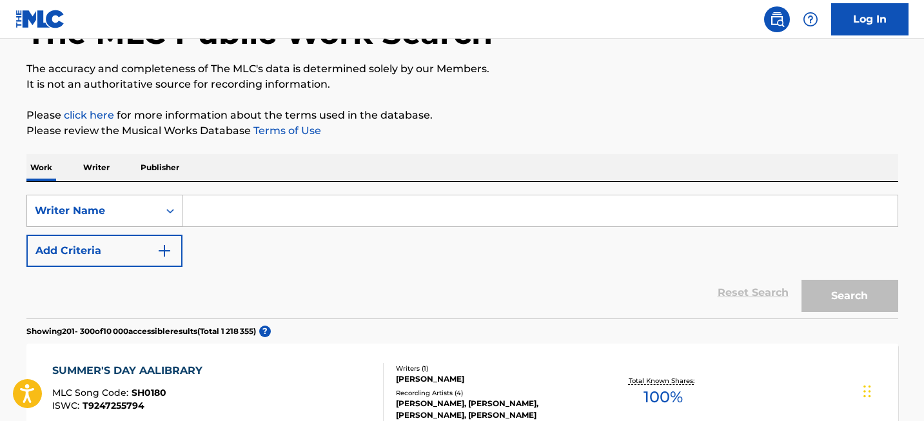
click at [154, 226] on div "Writer Name" at bounding box center [104, 211] width 156 height 32
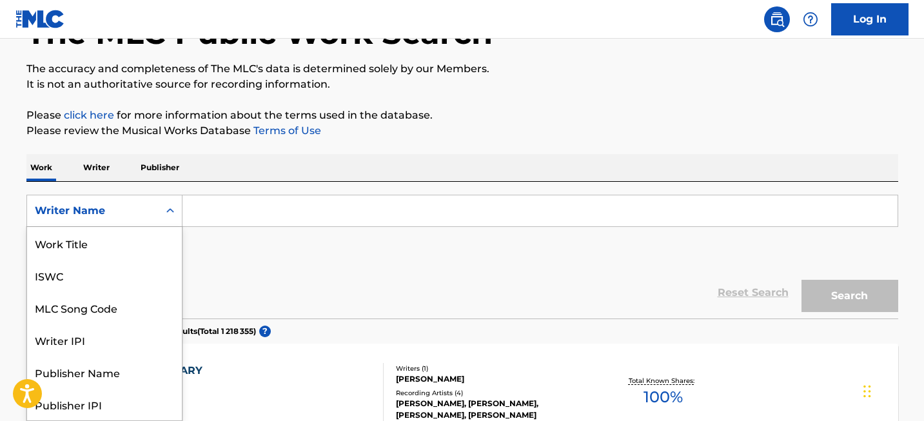
scroll to position [64, 0]
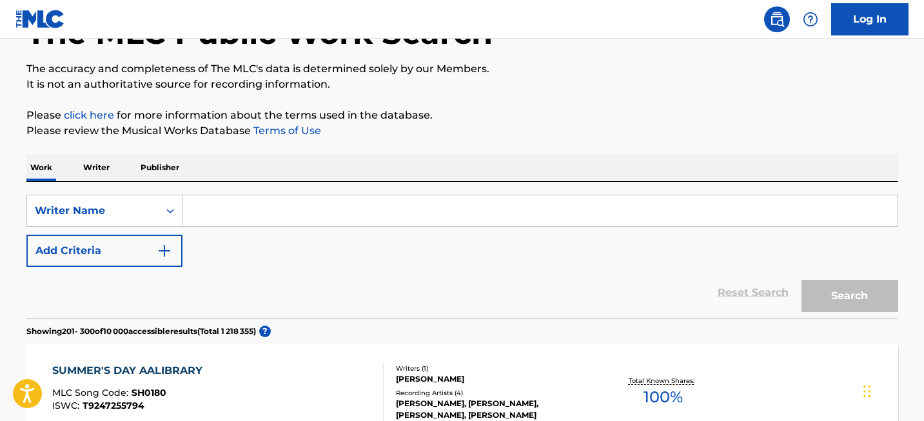
click at [235, 217] on input "Search Form" at bounding box center [539, 210] width 715 height 31
paste input "[PERSON_NAME]"
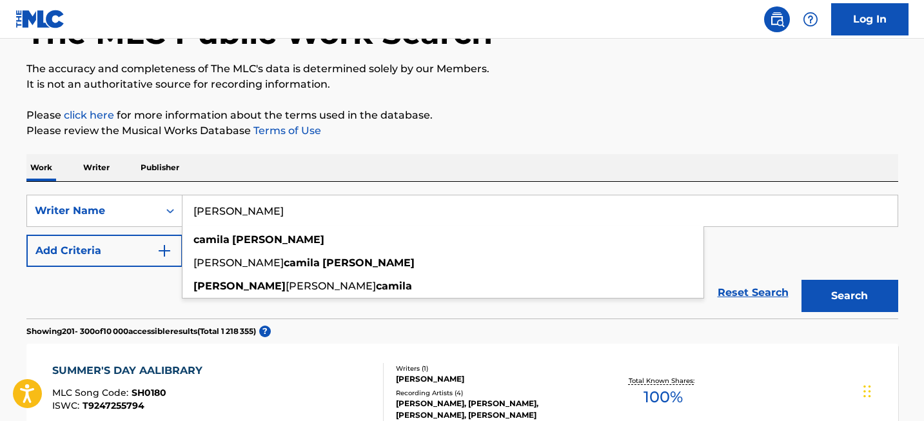
type input "[PERSON_NAME]"
click at [847, 295] on button "Search" at bounding box center [849, 296] width 97 height 32
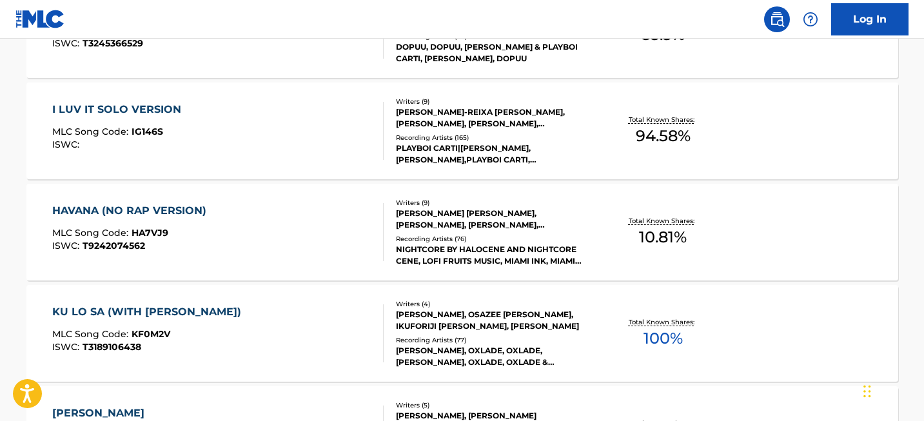
scroll to position [7336, 0]
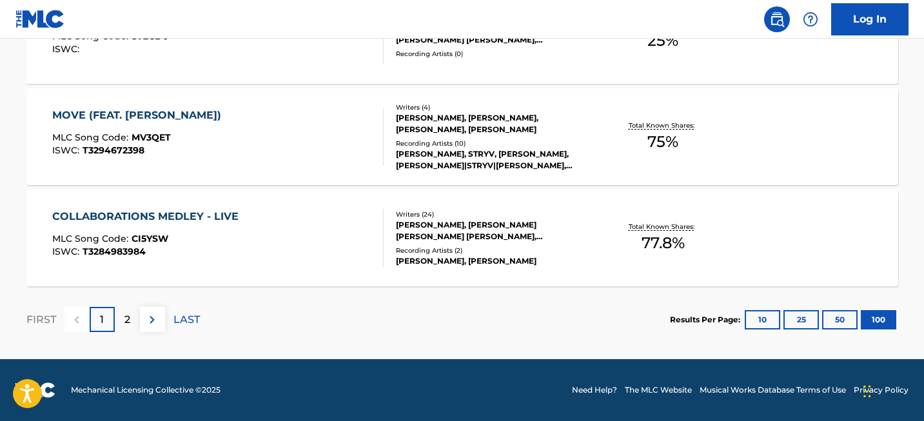
click at [124, 322] on p "2" at bounding box center [127, 319] width 6 height 15
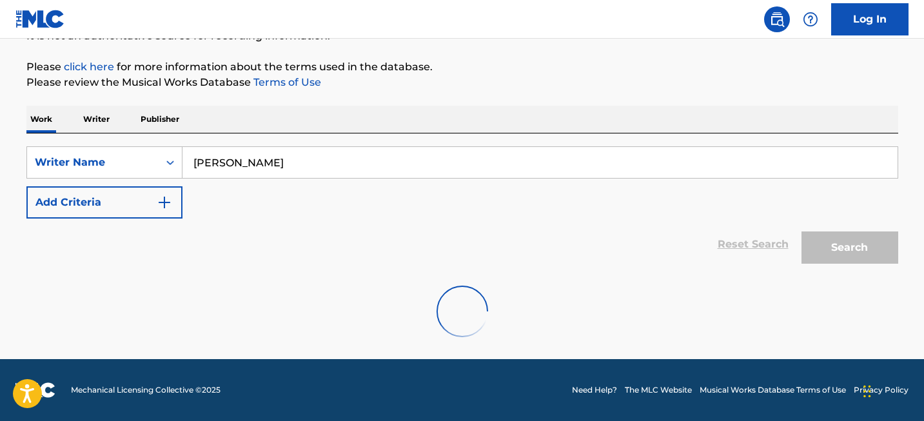
scroll to position [853, 0]
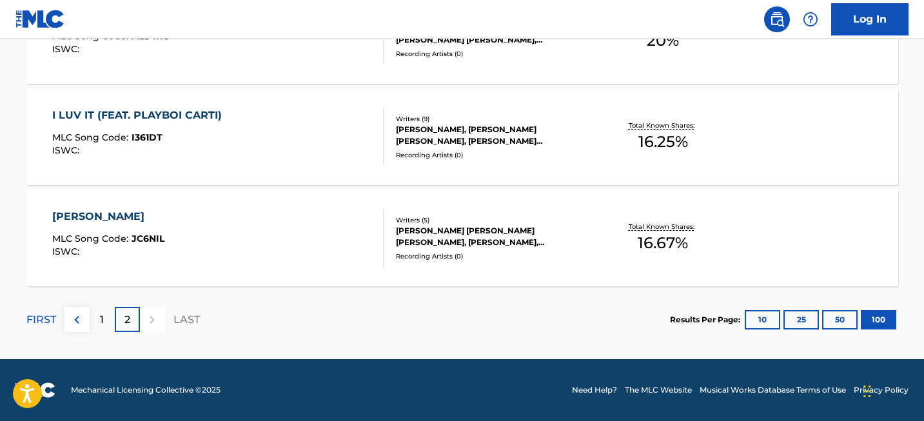
click at [106, 327] on div "1" at bounding box center [102, 319] width 25 height 25
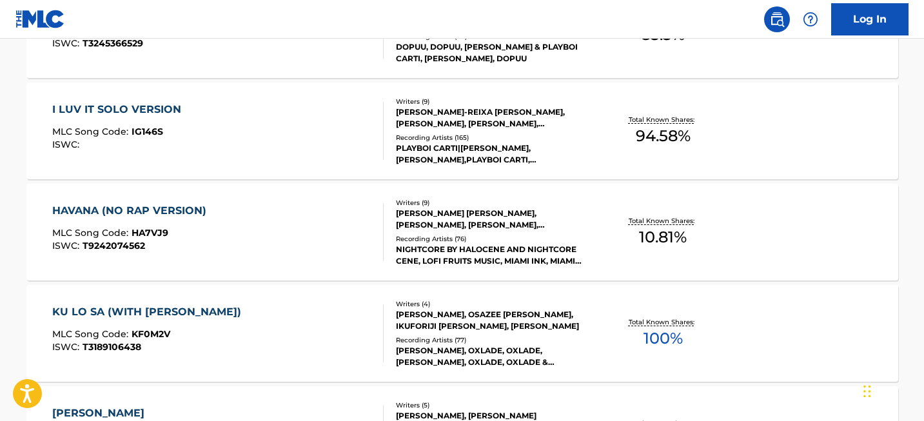
scroll to position [7336, 0]
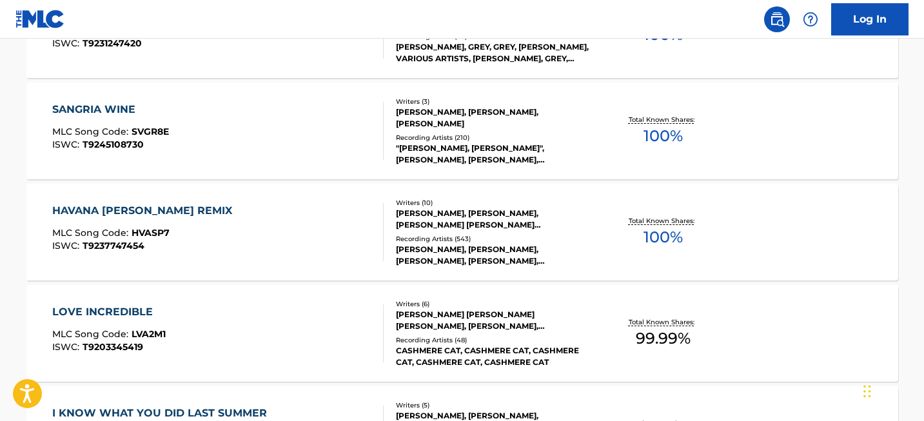
click at [144, 207] on div "HAVANA [PERSON_NAME] REMIX" at bounding box center [145, 210] width 186 height 15
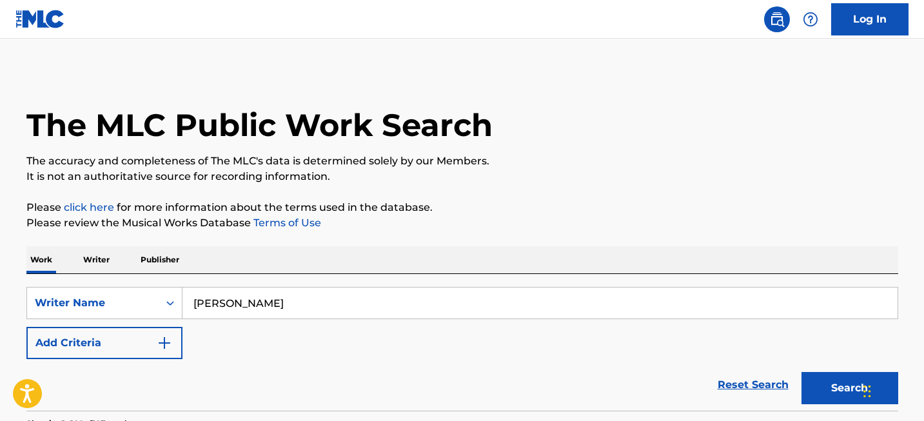
click at [217, 292] on input "[PERSON_NAME]" at bounding box center [539, 302] width 715 height 31
click at [217, 303] on input "[PERSON_NAME]" at bounding box center [539, 302] width 715 height 31
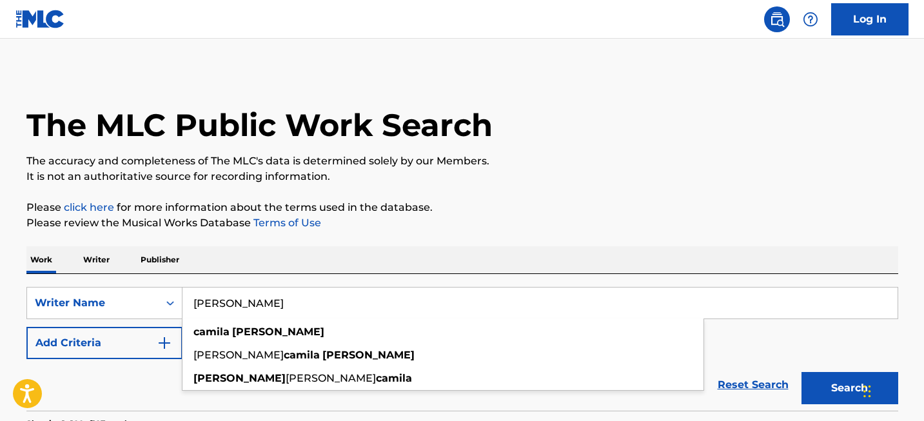
click at [217, 303] on input "[PERSON_NAME]" at bounding box center [539, 302] width 715 height 31
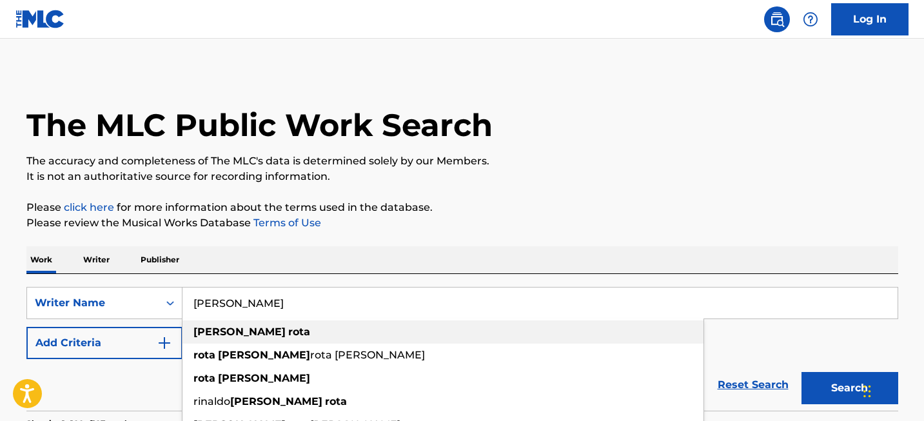
click at [199, 339] on div "[PERSON_NAME]" at bounding box center [442, 331] width 521 height 23
type input "[PERSON_NAME]"
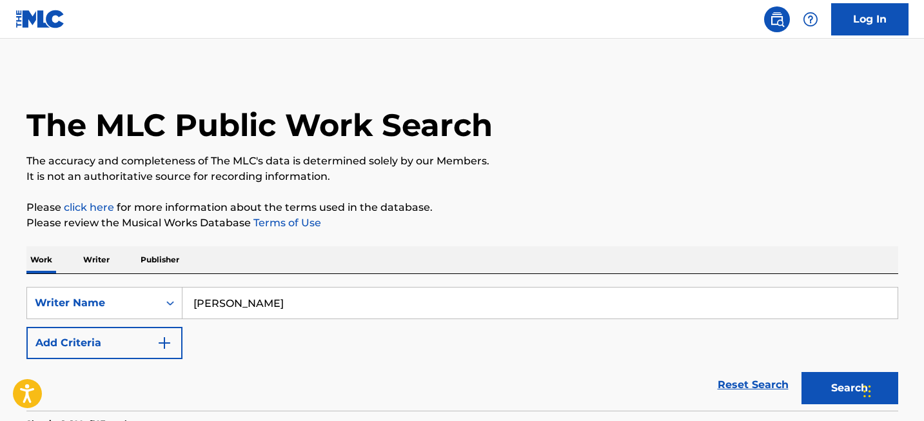
click at [810, 398] on button "Search" at bounding box center [849, 388] width 97 height 32
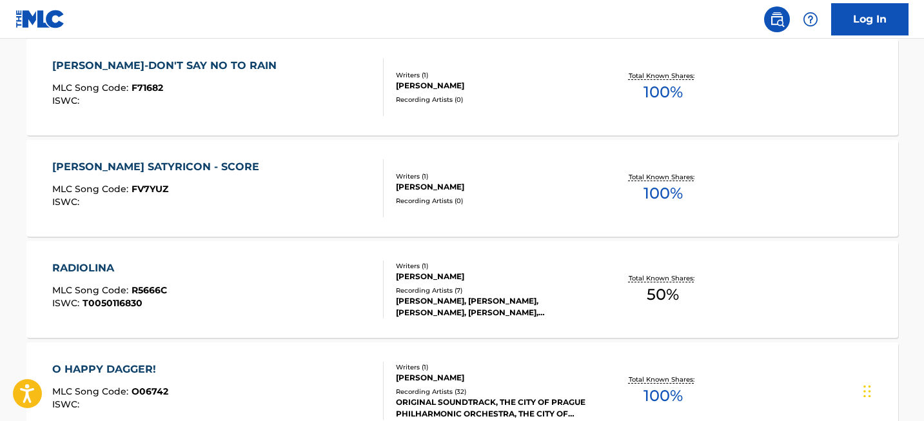
scroll to position [10265, 0]
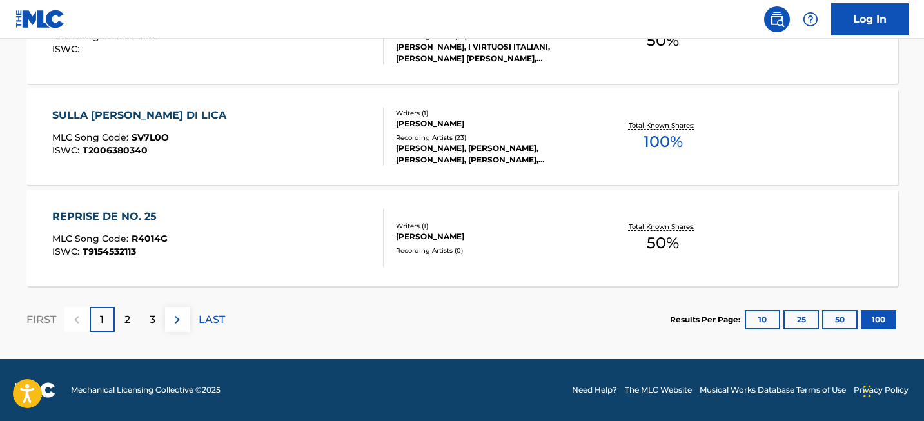
click at [131, 318] on div "2" at bounding box center [127, 319] width 25 height 25
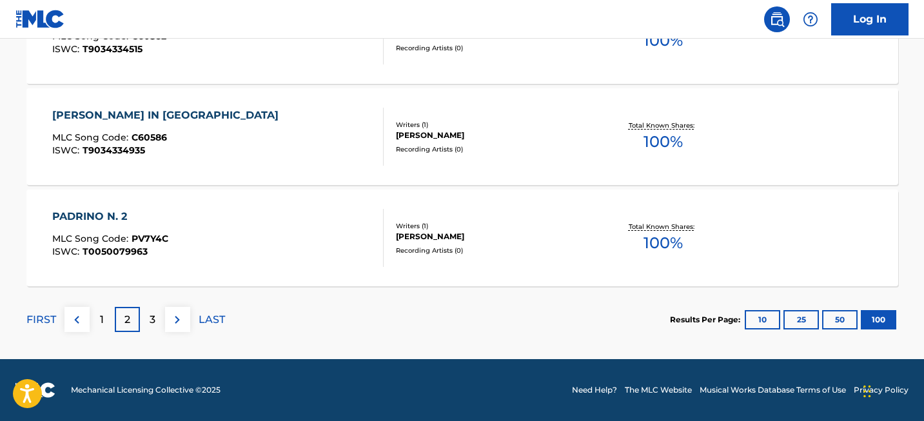
click at [151, 322] on p "3" at bounding box center [153, 319] width 6 height 15
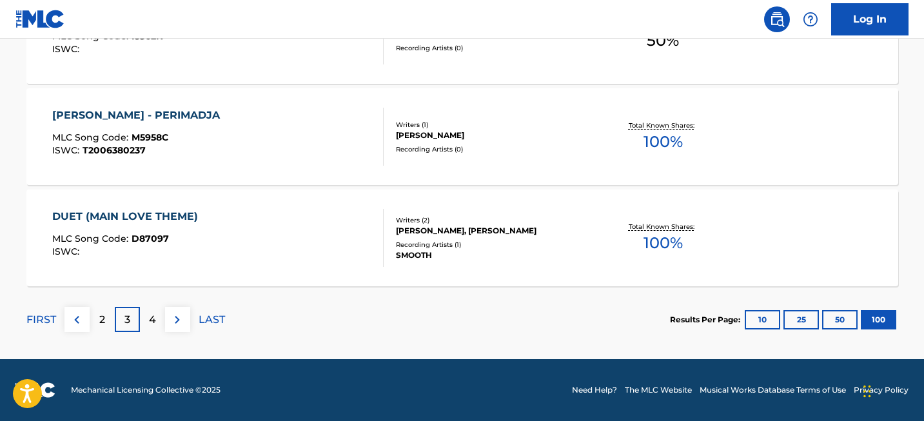
click at [153, 322] on p "4" at bounding box center [152, 319] width 7 height 15
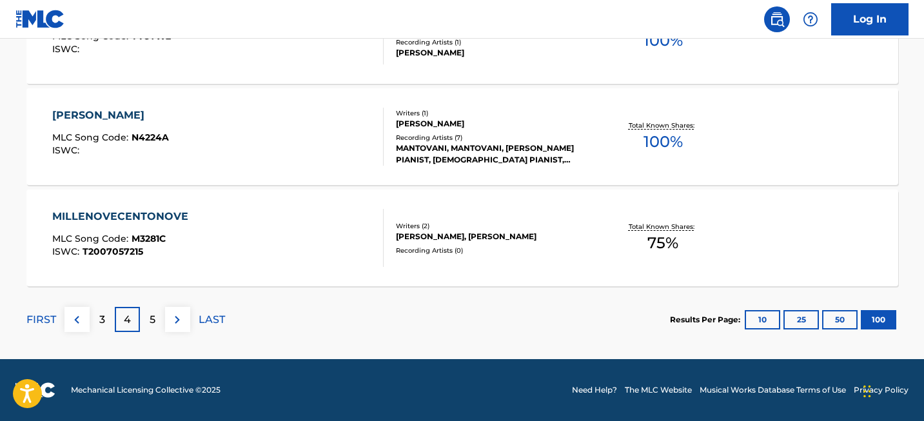
click at [157, 315] on div "5" at bounding box center [152, 319] width 25 height 25
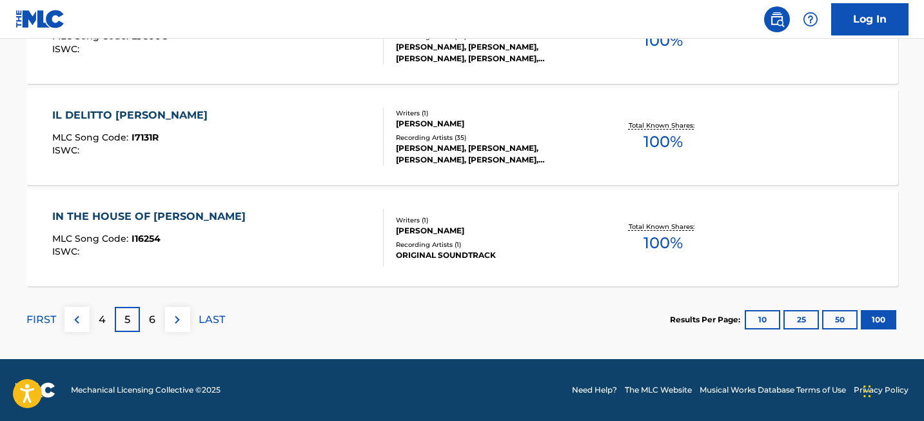
click at [151, 309] on div "6" at bounding box center [152, 319] width 25 height 25
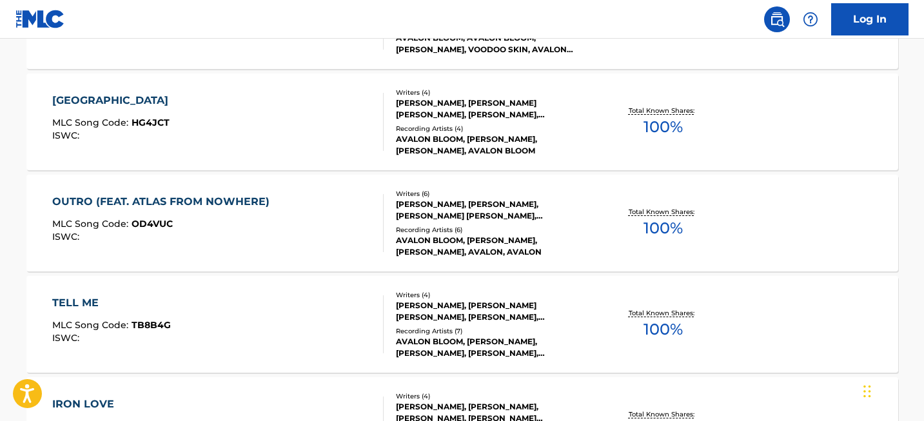
scroll to position [6984, 0]
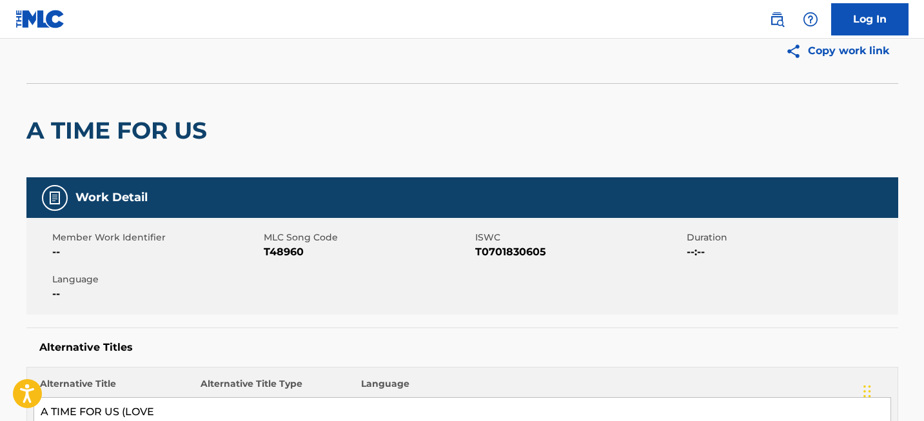
scroll to position [51, 0]
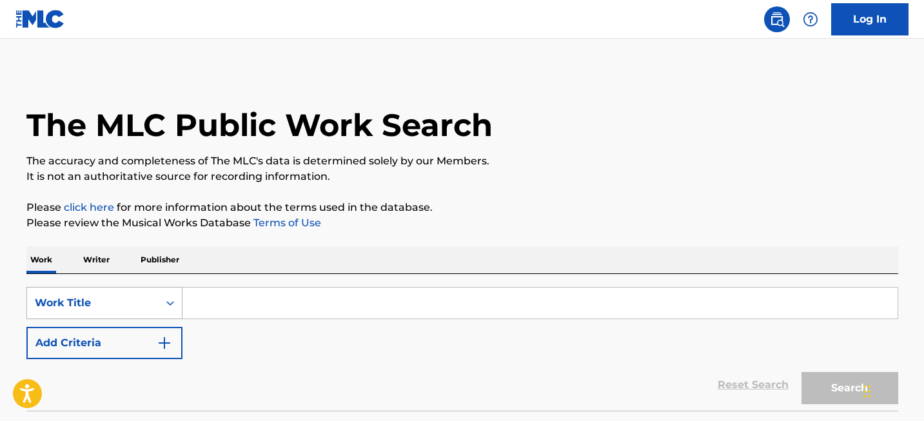
click at [159, 298] on div "Work Title" at bounding box center [104, 303] width 156 height 32
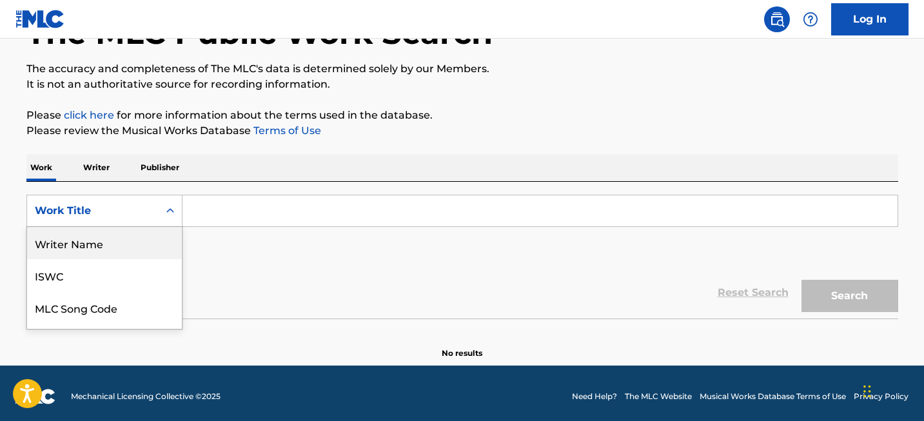
click at [131, 245] on div "Writer Name" at bounding box center [104, 243] width 155 height 32
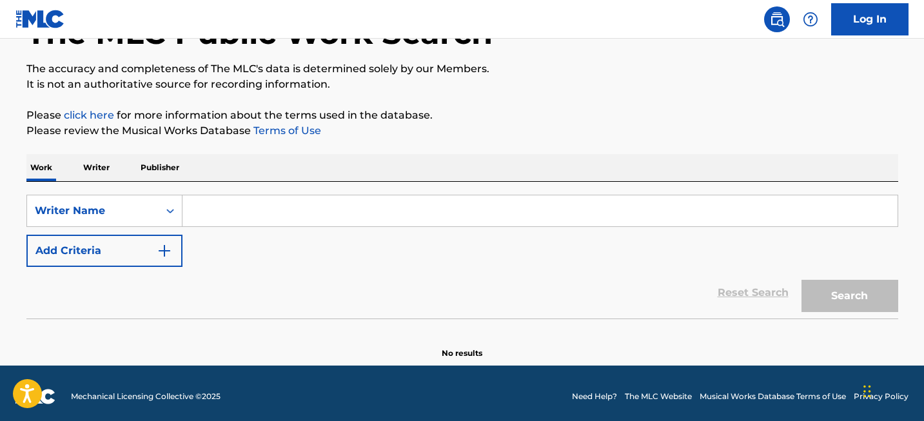
click at [231, 208] on input "Search Form" at bounding box center [539, 210] width 715 height 31
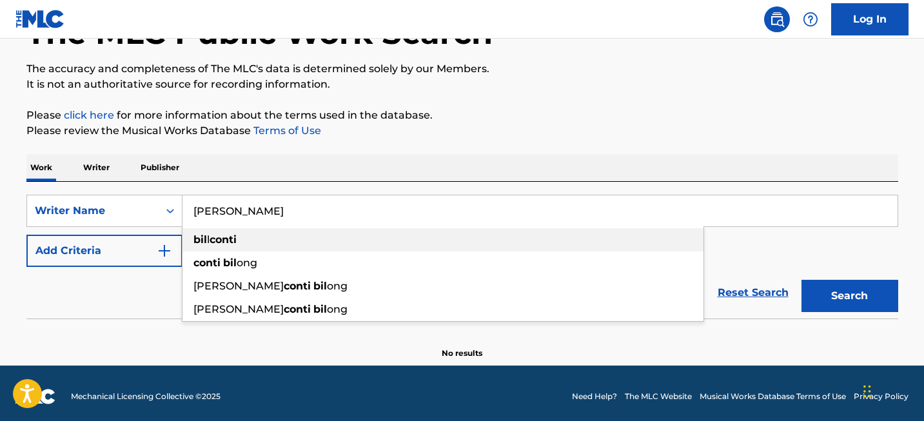
click at [199, 242] on strong "bil" at bounding box center [200, 239] width 14 height 12
type input "bill conti"
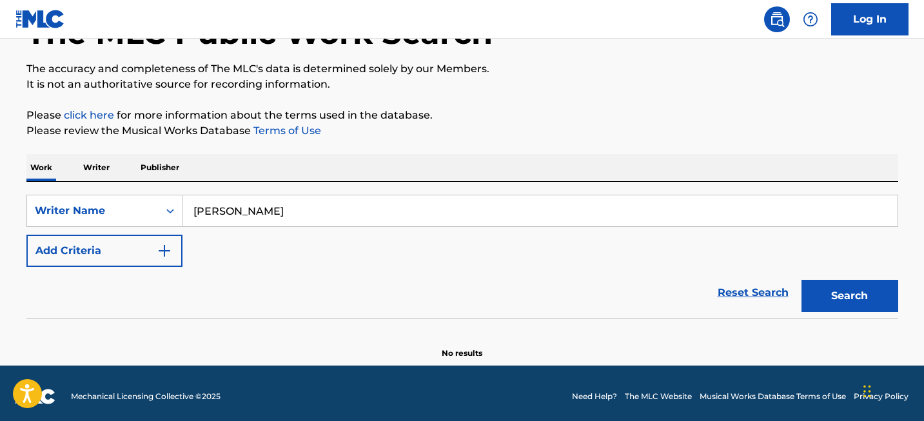
click at [843, 304] on button "Search" at bounding box center [849, 296] width 97 height 32
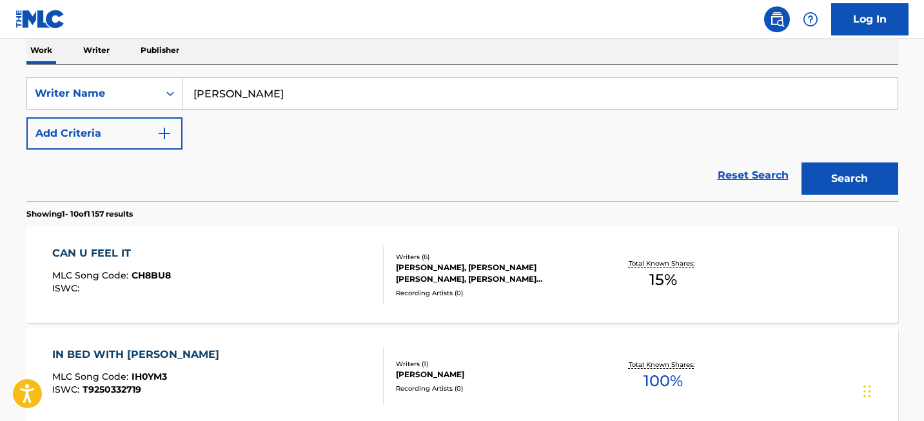
scroll to position [1157, 0]
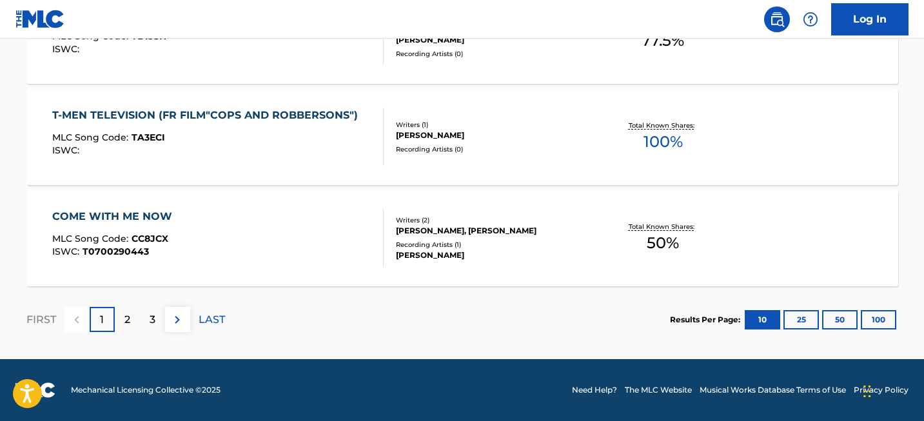
click at [885, 324] on button "100" at bounding box center [878, 319] width 35 height 19
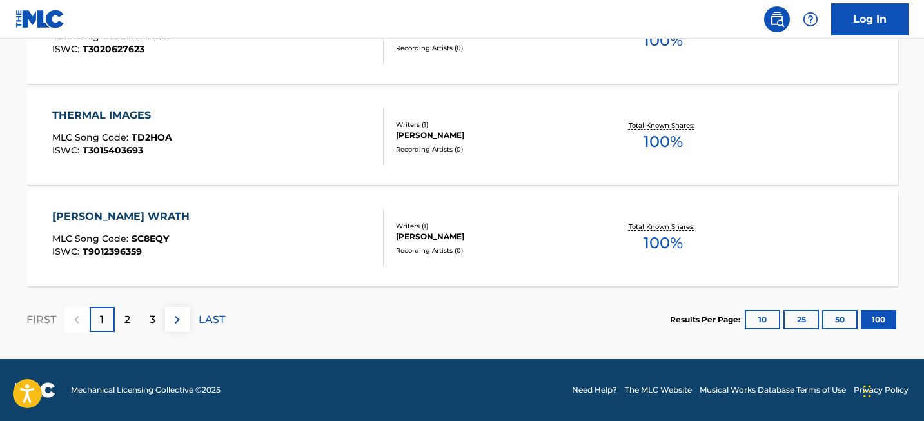
click at [119, 317] on div "2" at bounding box center [127, 319] width 25 height 25
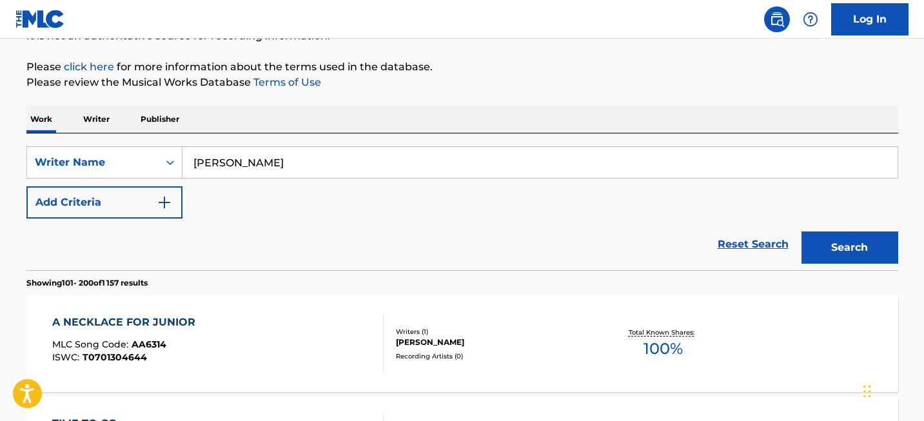
scroll to position [10265, 0]
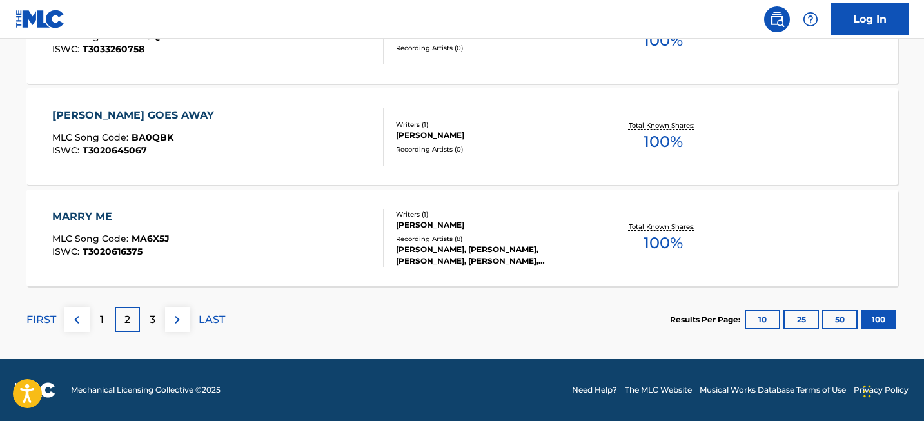
click at [148, 321] on div "3" at bounding box center [152, 319] width 25 height 25
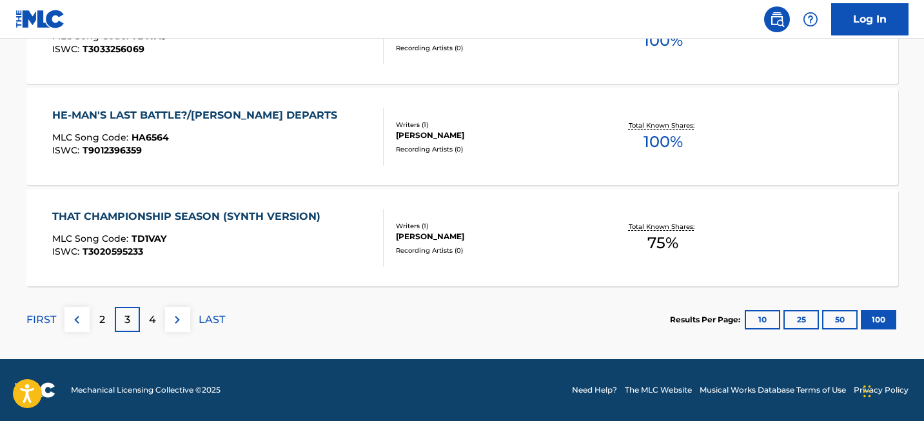
click at [154, 325] on p "4" at bounding box center [152, 319] width 7 height 15
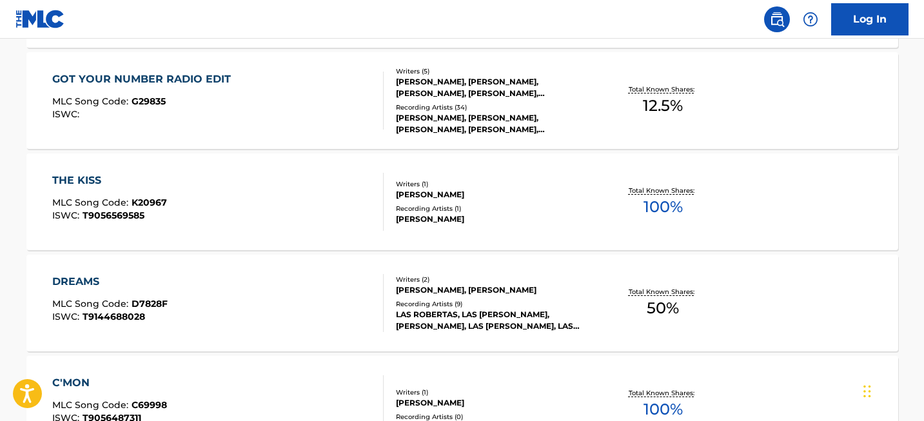
scroll to position [8257, 0]
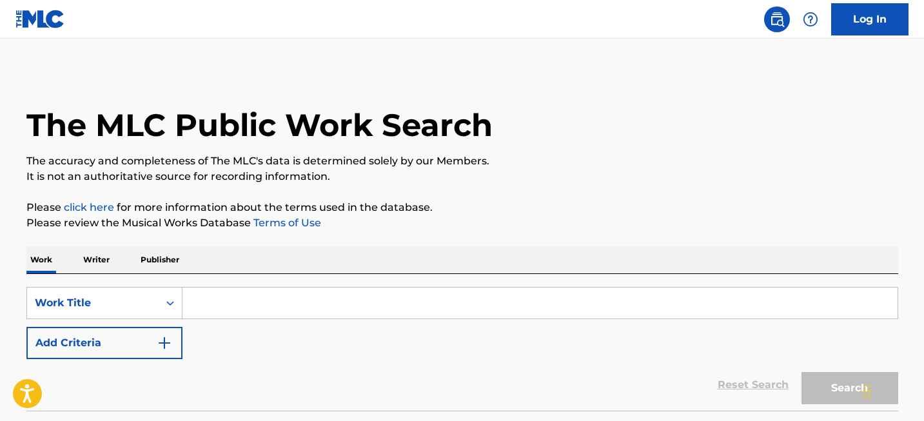
click at [246, 315] on input "Search Form" at bounding box center [539, 302] width 715 height 31
paste input "Breakfast at Tiffany's"
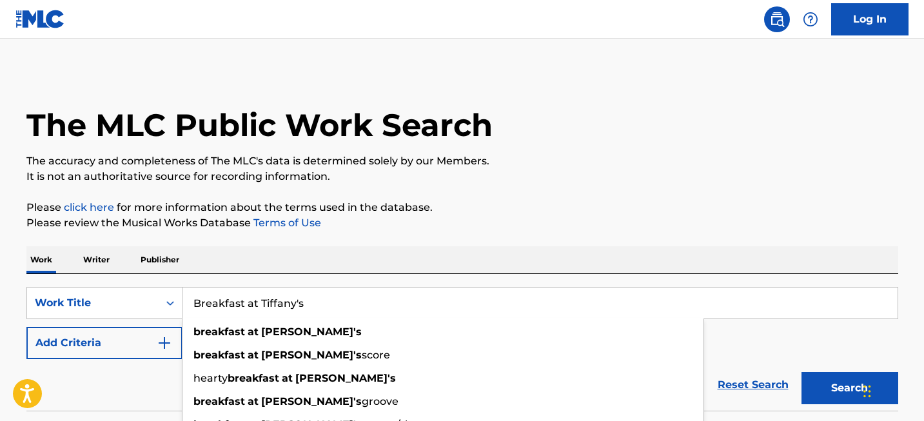
type input "Breakfast at Tiffany's"
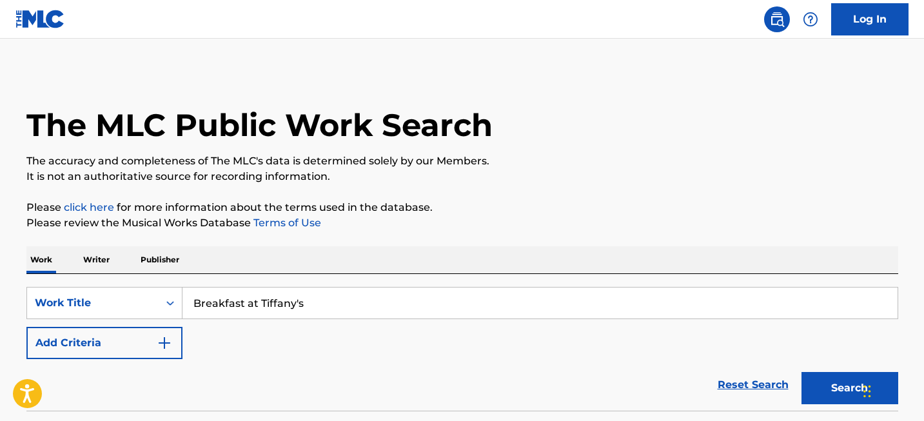
click at [819, 376] on button "Search" at bounding box center [849, 388] width 97 height 32
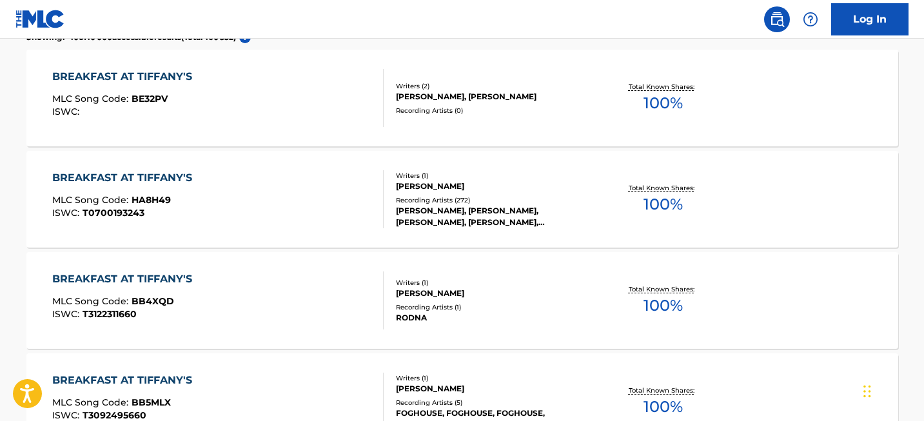
scroll to position [1157, 0]
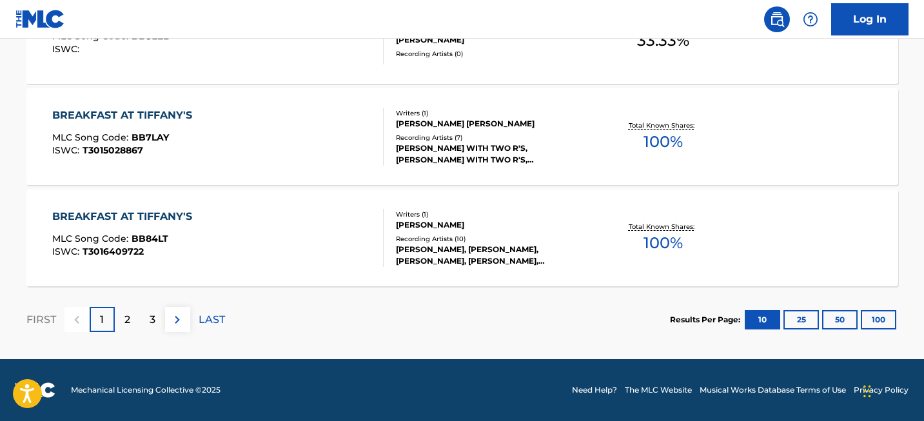
click at [884, 319] on button "100" at bounding box center [878, 319] width 35 height 19
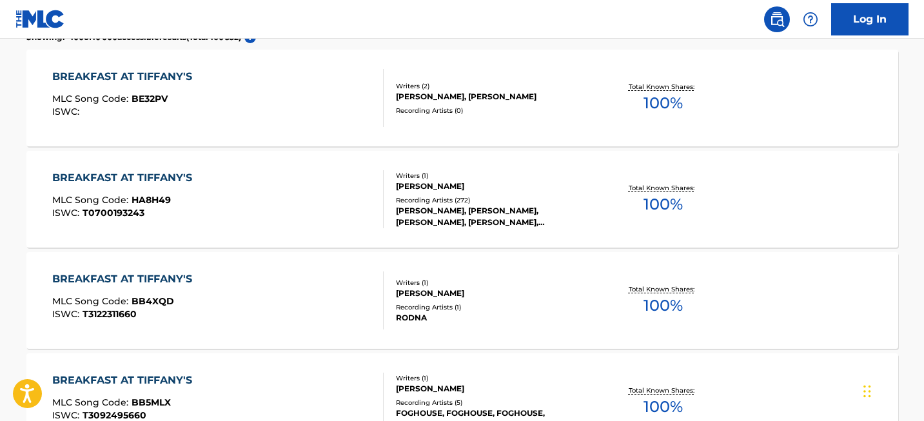
scroll to position [2588, 0]
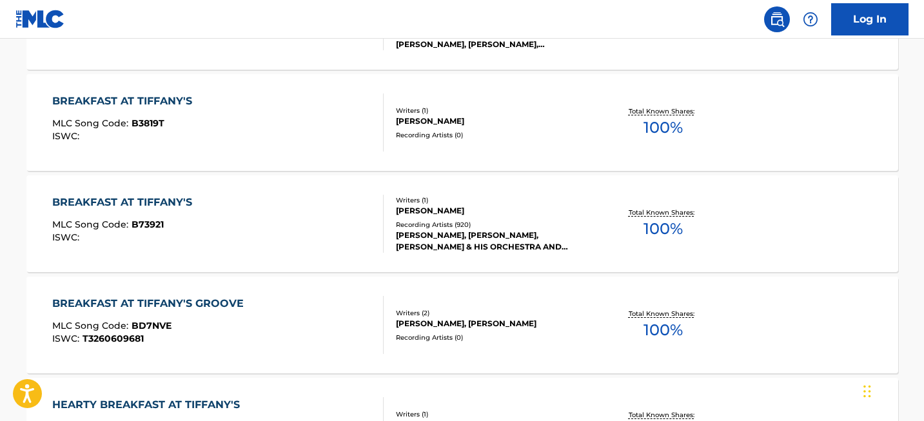
click at [159, 208] on div "BREAKFAST AT TIFFANY'S" at bounding box center [125, 202] width 146 height 15
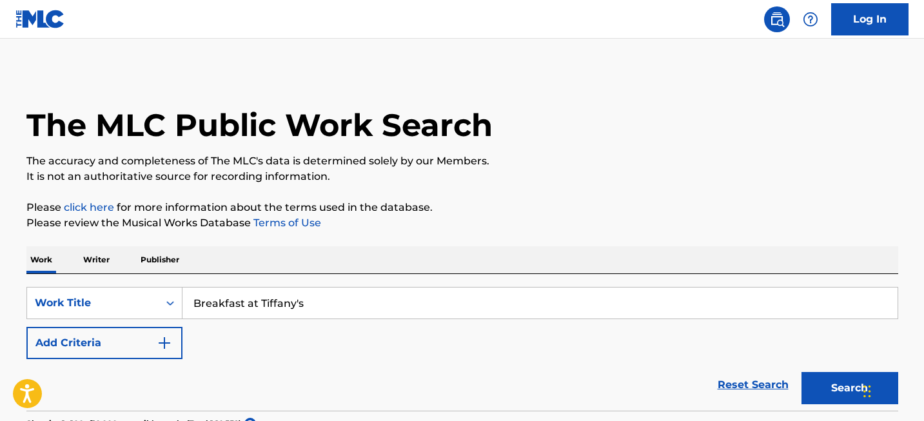
click at [230, 309] on input "Breakfast at Tiffany's" at bounding box center [539, 302] width 715 height 31
paste input "The Devil Went Down to Georgia"
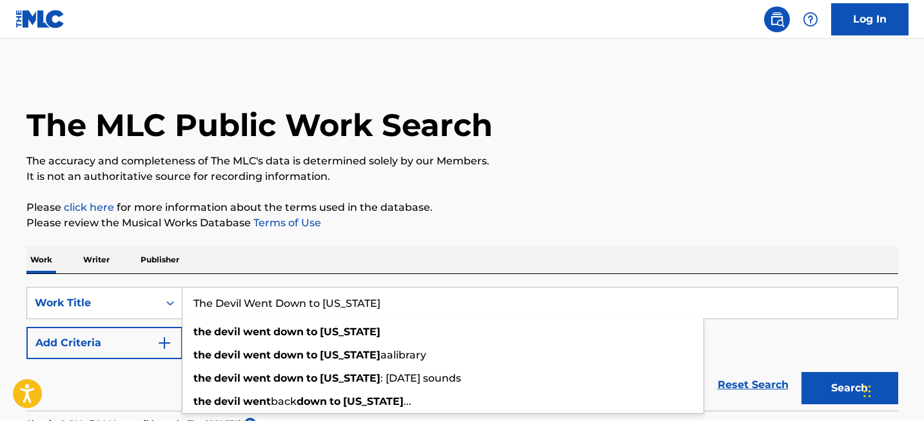
type input "The Devil Went Down to Georgia"
click at [815, 384] on button "Search" at bounding box center [849, 388] width 97 height 32
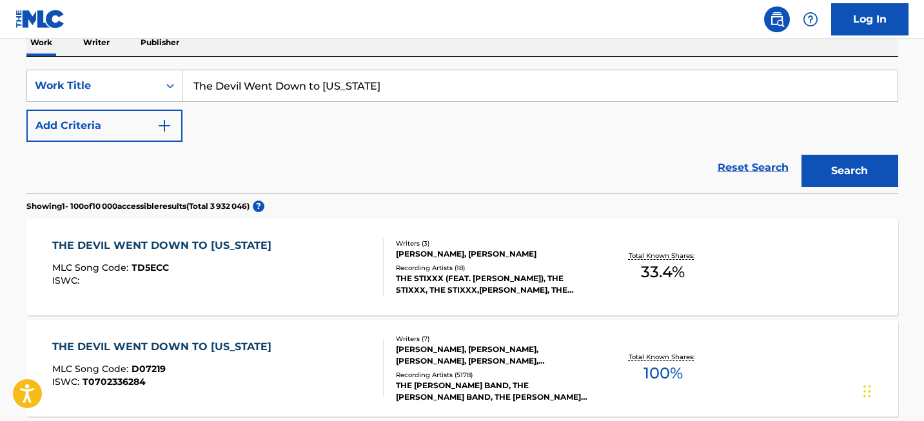
scroll to position [231, 0]
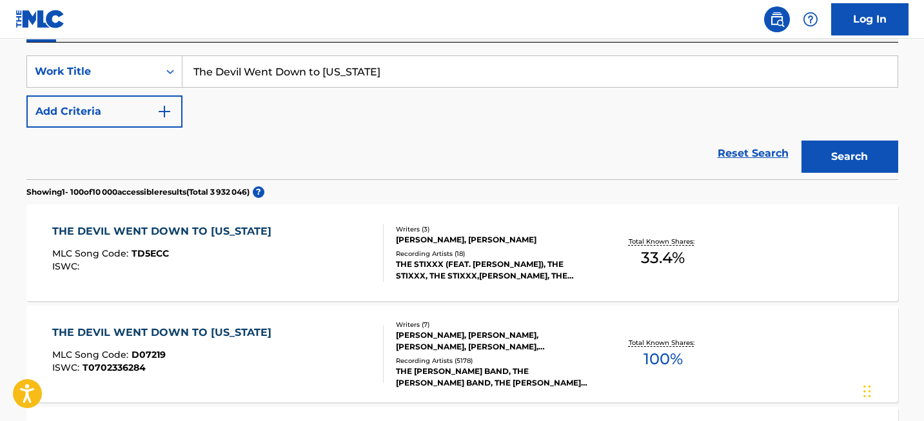
click at [172, 337] on div "THE DEVIL WENT DOWN TO GEORGIA" at bounding box center [165, 332] width 226 height 15
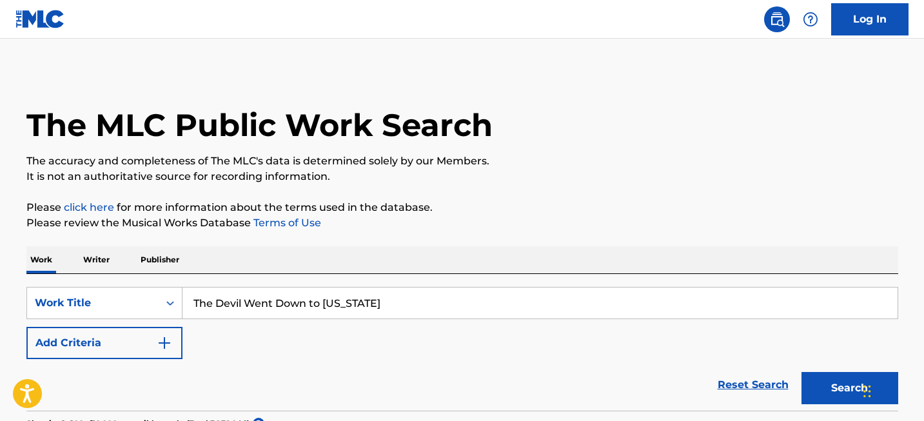
click at [293, 301] on input "The Devil Went Down to Georgia" at bounding box center [539, 302] width 715 height 31
paste input "Shape Of My Heart"
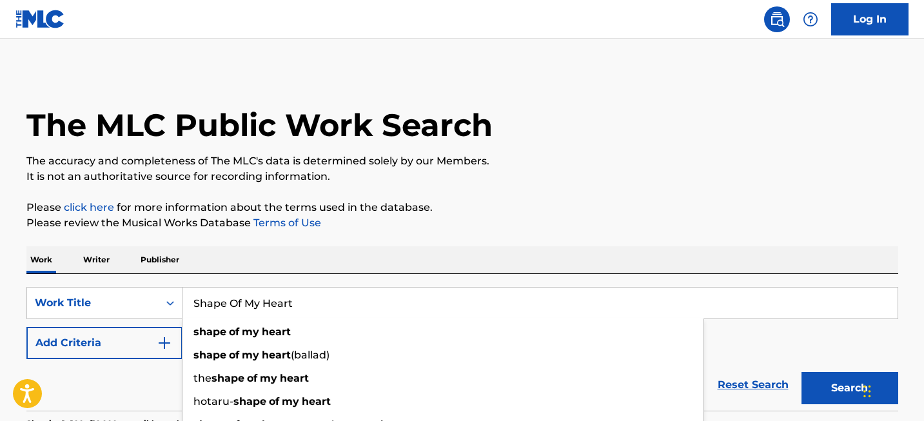
type input "Shape Of My Heart"
click at [815, 394] on button "Search" at bounding box center [849, 388] width 97 height 32
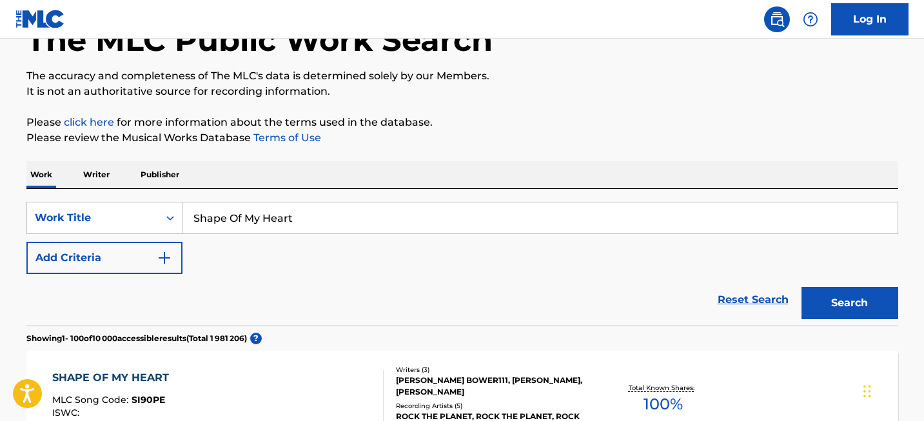
scroll to position [868, 0]
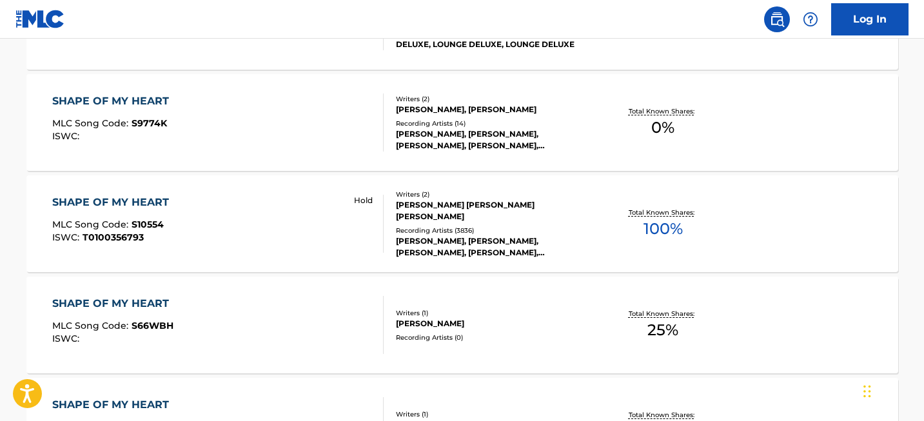
click at [139, 195] on div "SHAPE OF MY HEART" at bounding box center [113, 202] width 123 height 15
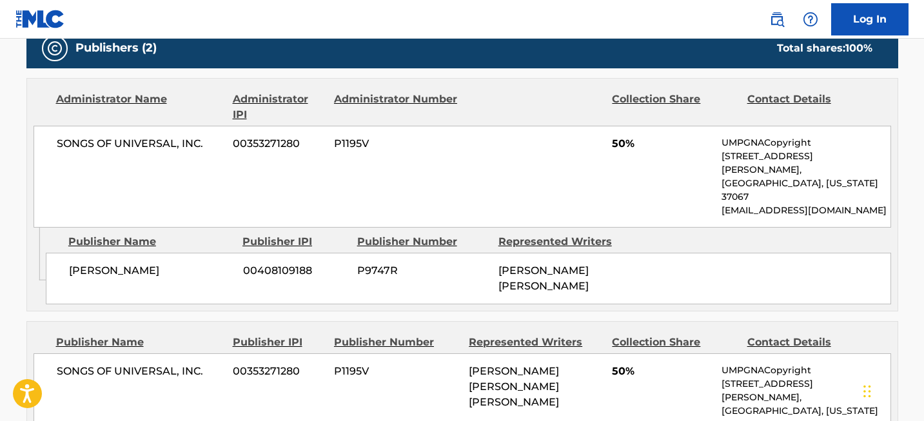
scroll to position [803, 0]
